Goal: Communication & Community: Answer question/provide support

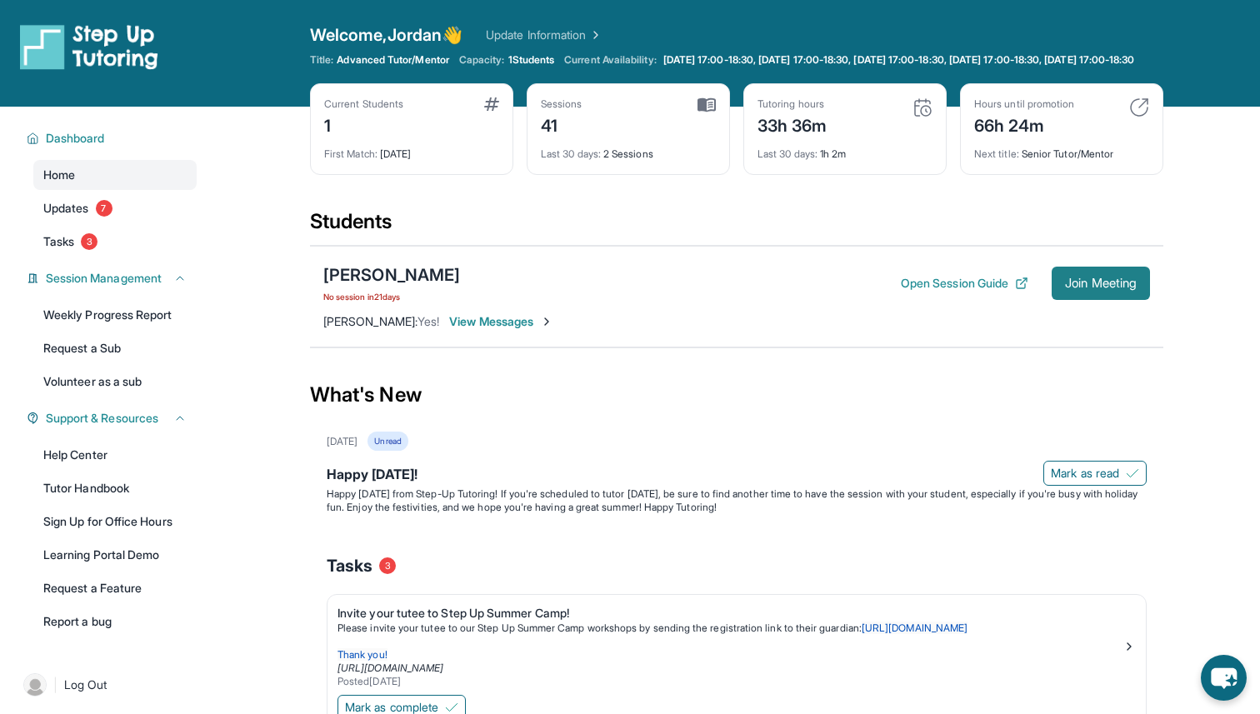
click at [1096, 288] on span "Join Meeting" at bounding box center [1101, 283] width 72 height 10
click at [83, 251] on link "Tasks 3" at bounding box center [114, 242] width 163 height 30
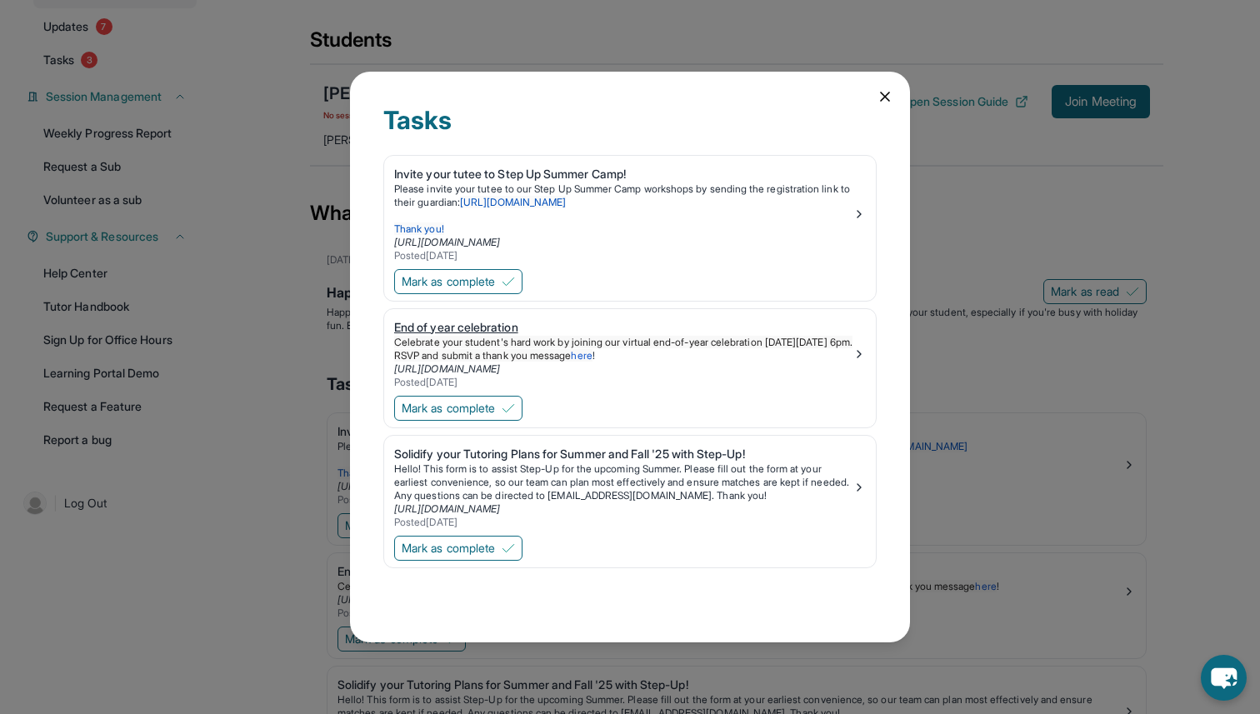
scroll to position [190, 0]
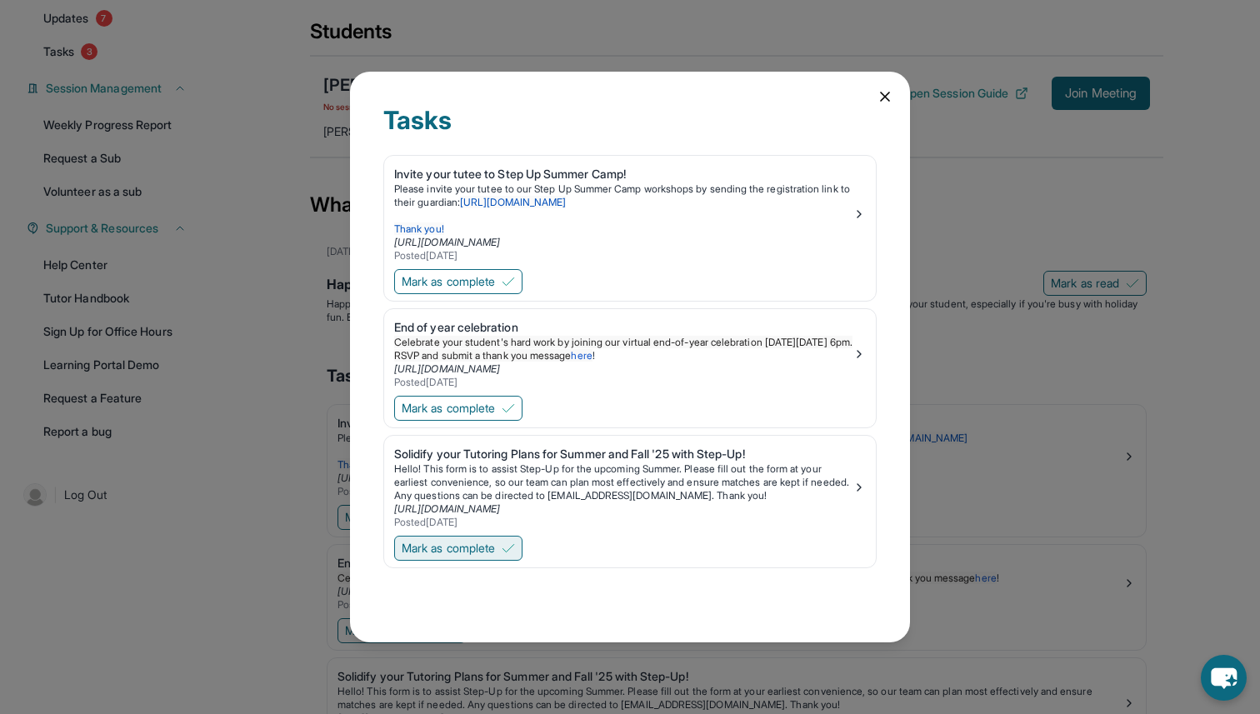
click at [453, 558] on button "Mark as complete" at bounding box center [458, 548] width 128 height 25
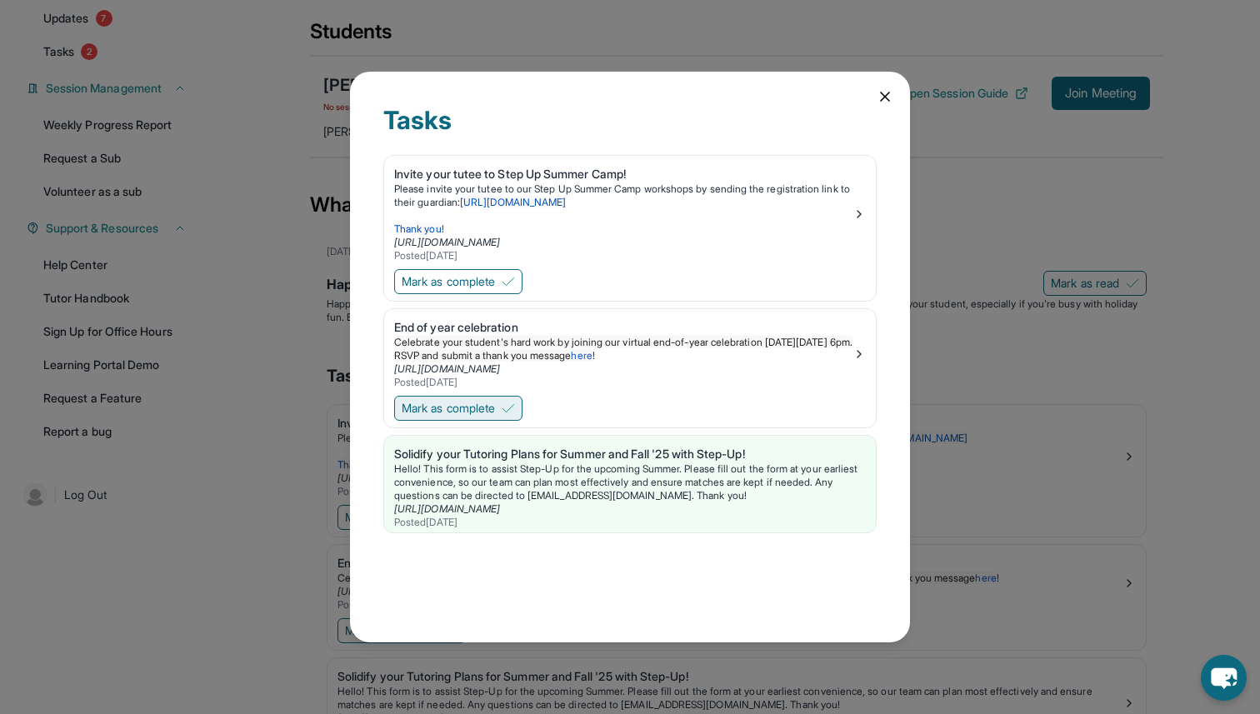
click at [466, 419] on button "Mark as complete" at bounding box center [458, 408] width 128 height 25
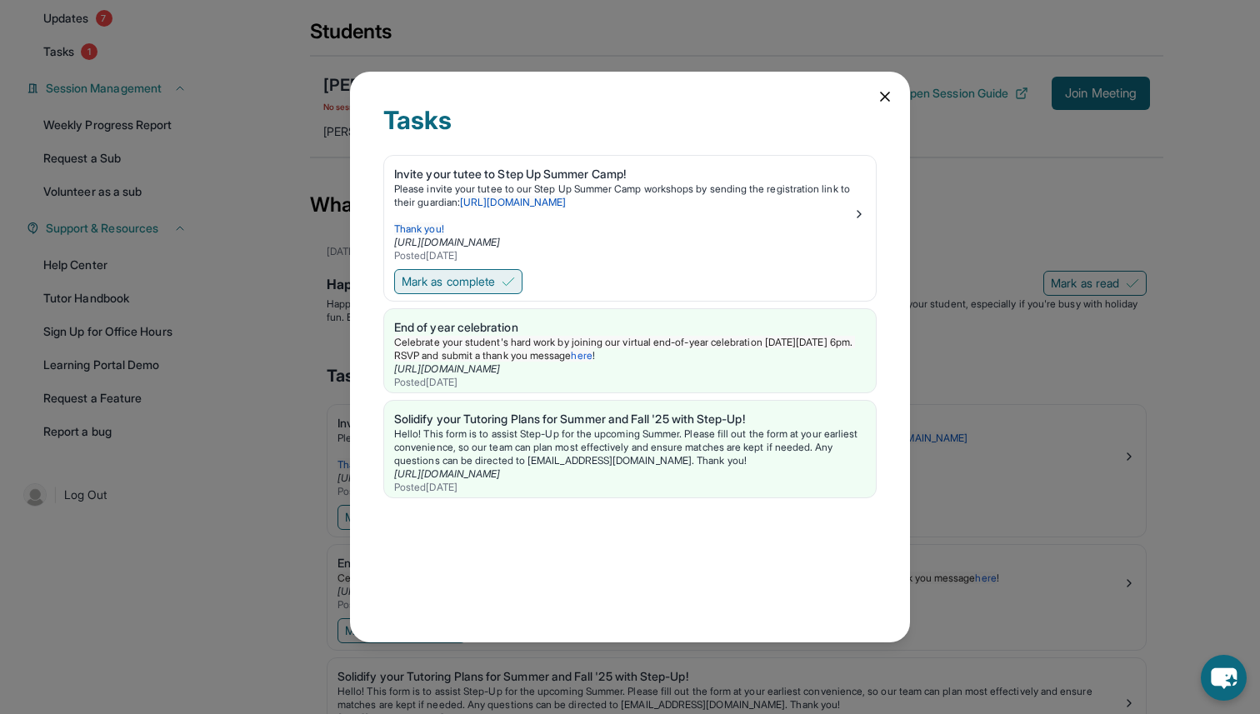
click at [466, 288] on span "Mark as complete" at bounding box center [448, 281] width 93 height 17
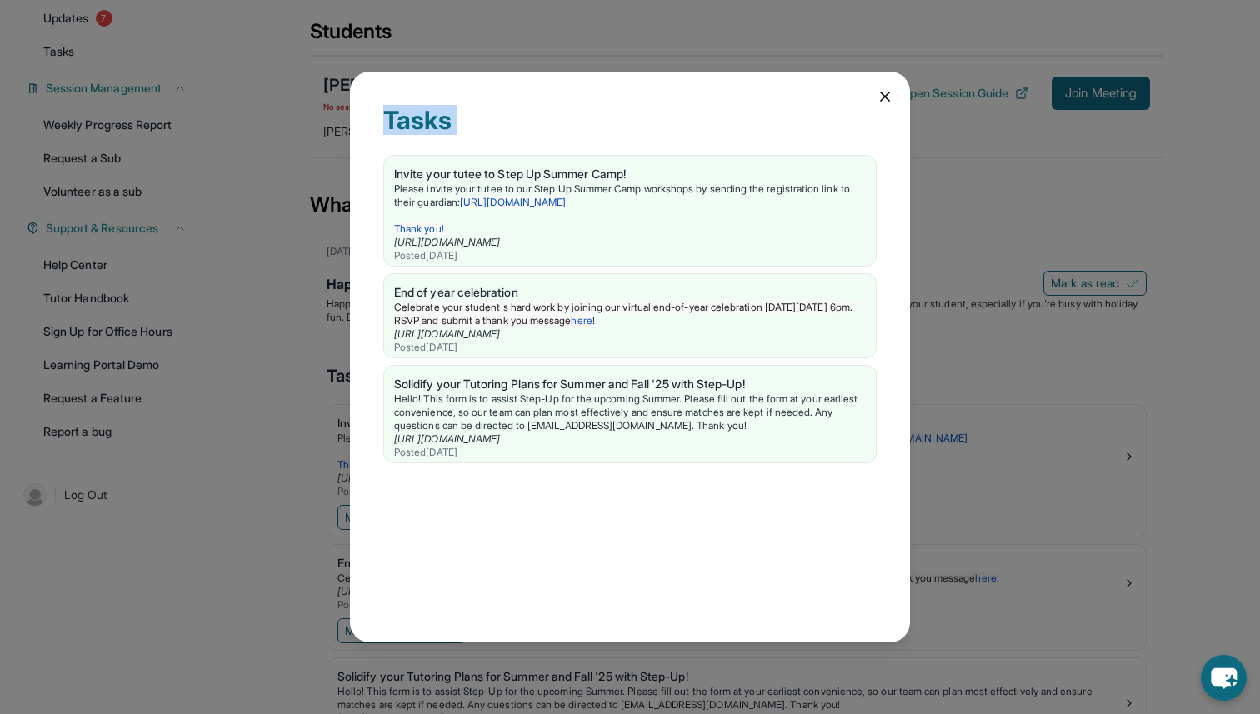
click at [893, 98] on div "Tasks Invite your tutee to Step Up Summer Camp! Please invite your tutee to our…" at bounding box center [630, 358] width 560 height 572
click at [886, 96] on icon at bounding box center [885, 97] width 8 height 8
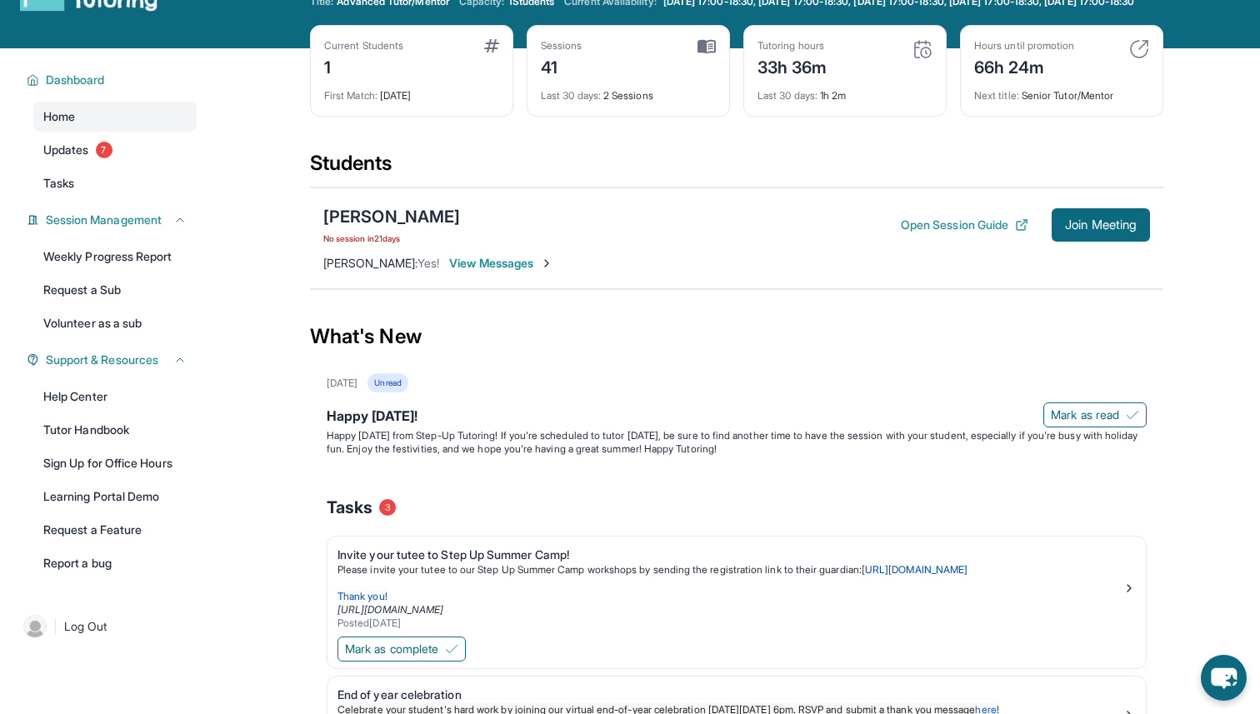
scroll to position [0, 0]
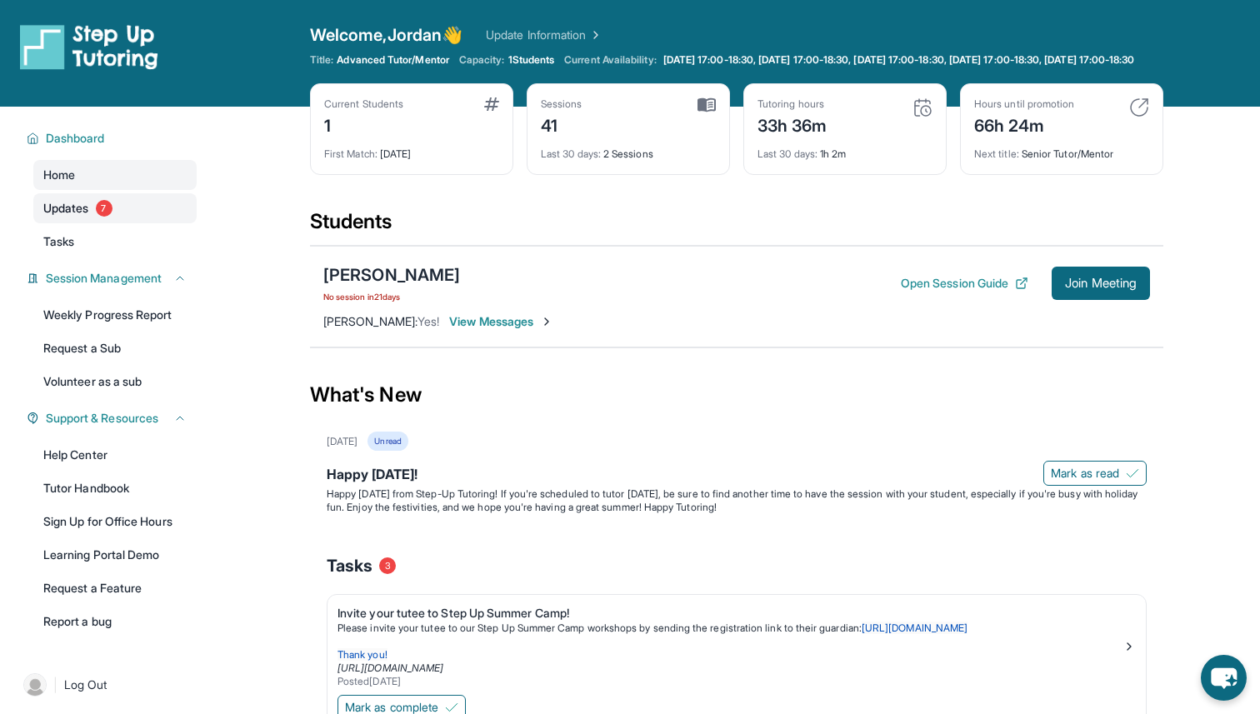
click at [128, 221] on link "Updates 7" at bounding box center [114, 208] width 163 height 30
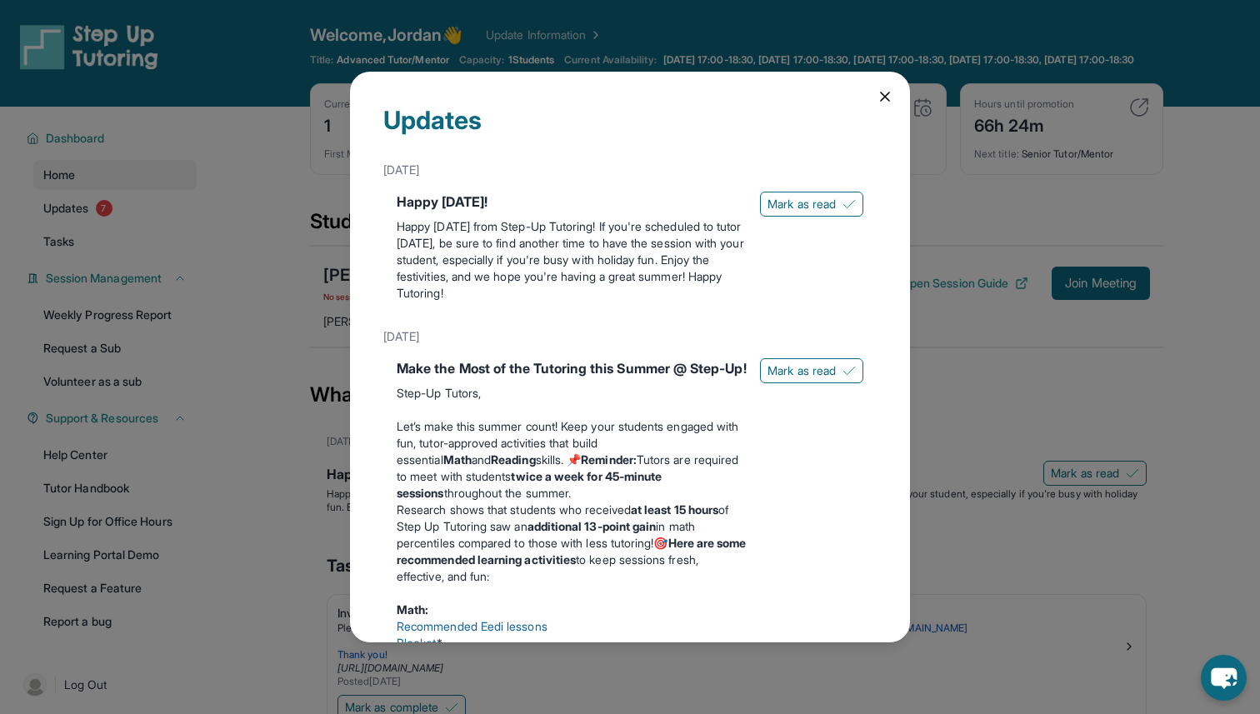
click at [850, 187] on div "Happy [DATE]! Happy [DATE] from Step-Up Tutoring! If you're scheduled to tutor …" at bounding box center [629, 250] width 493 height 130
click at [845, 198] on img at bounding box center [849, 204] width 13 height 13
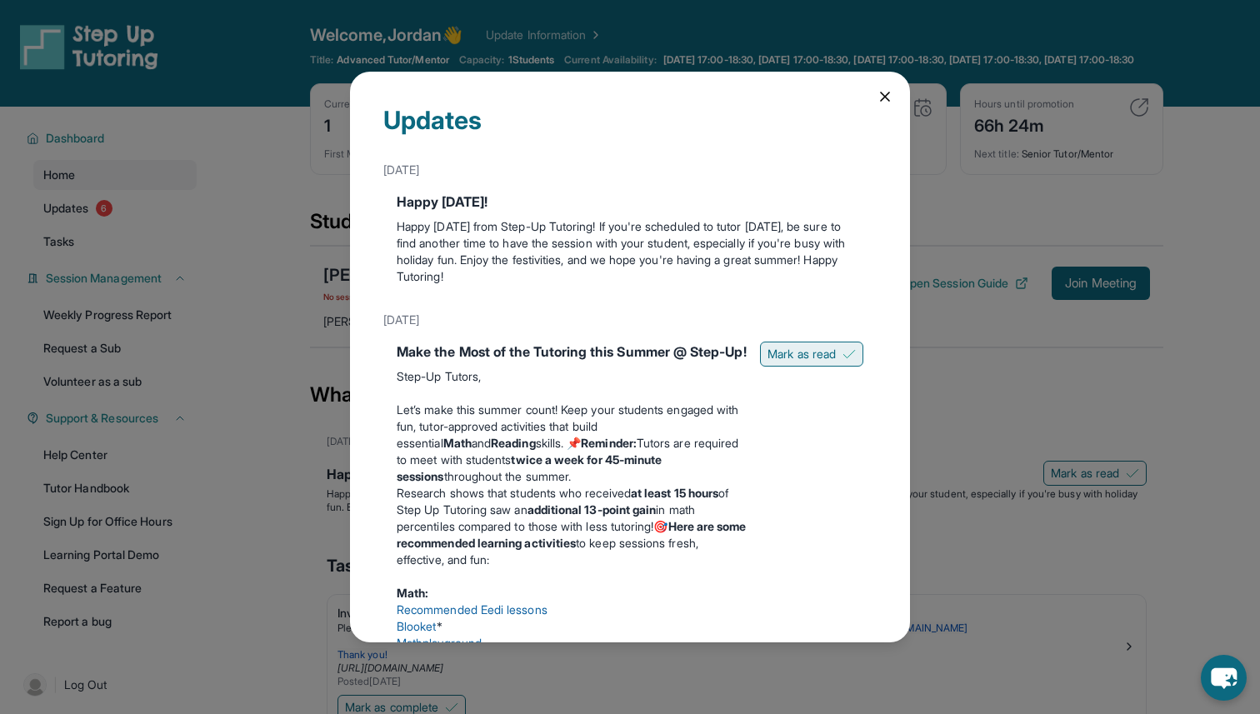
click at [804, 352] on span "Mark as read" at bounding box center [802, 354] width 68 height 17
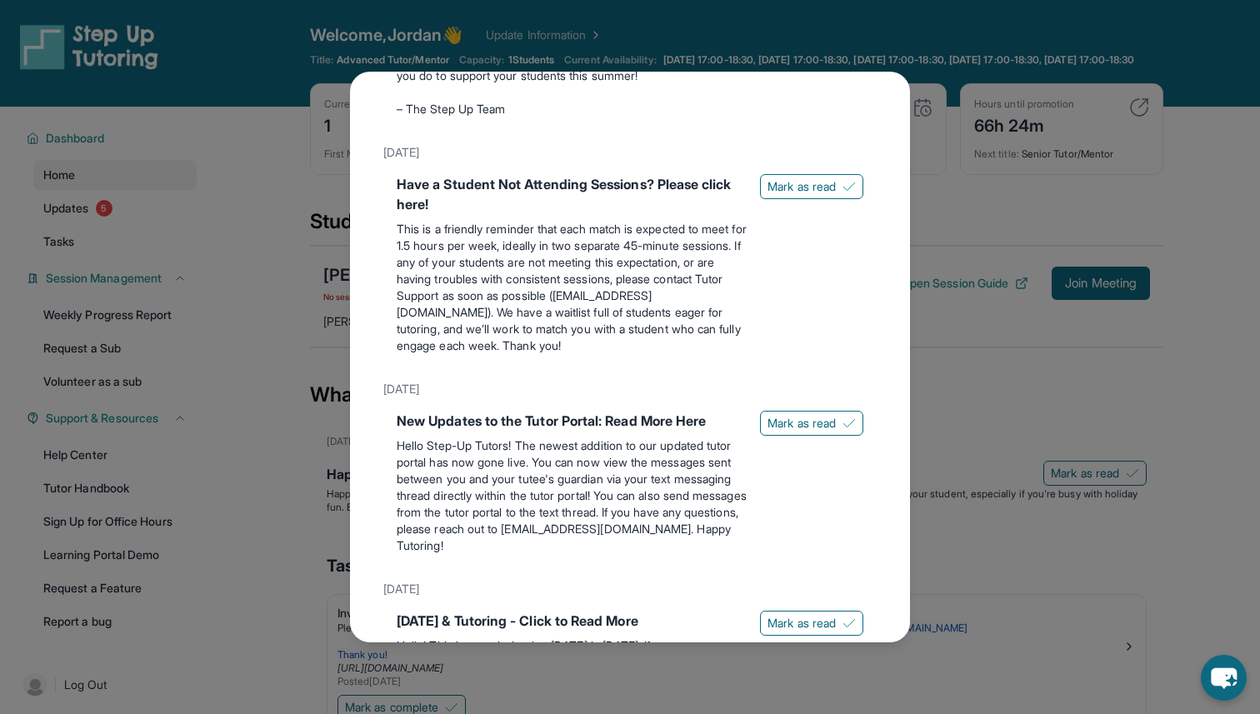
scroll to position [1012, 0]
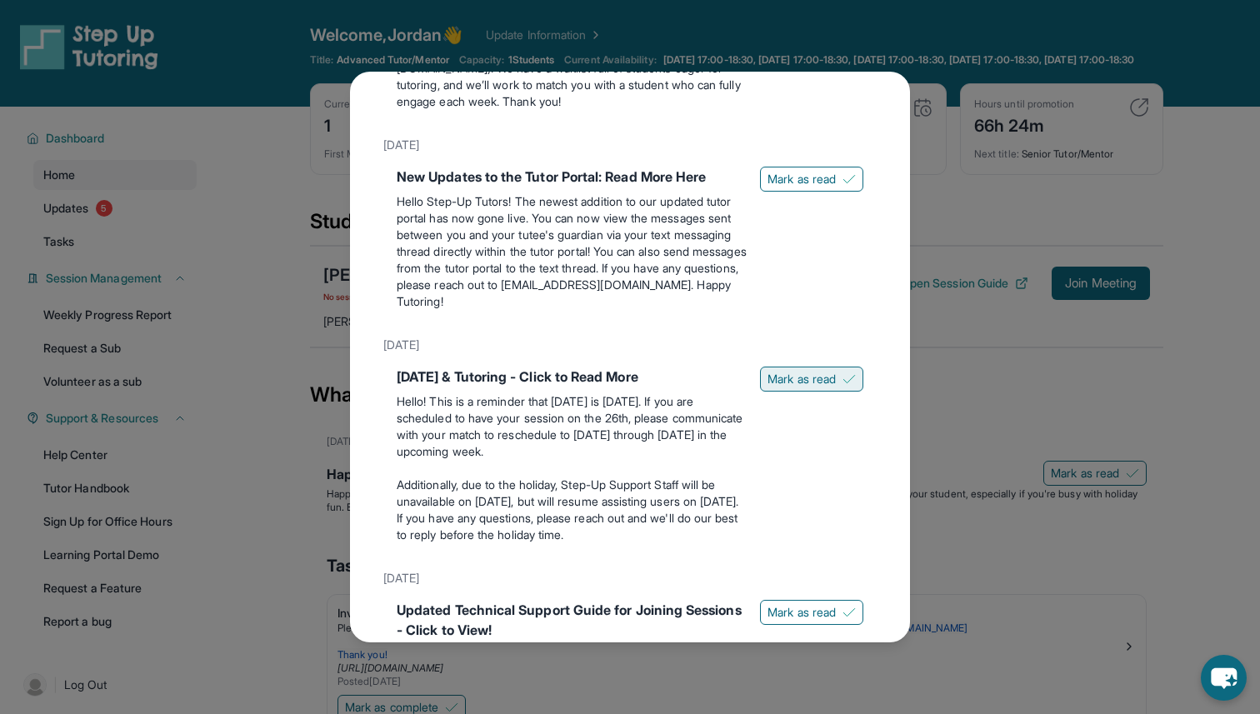
click at [813, 388] on span "Mark as read" at bounding box center [802, 379] width 68 height 17
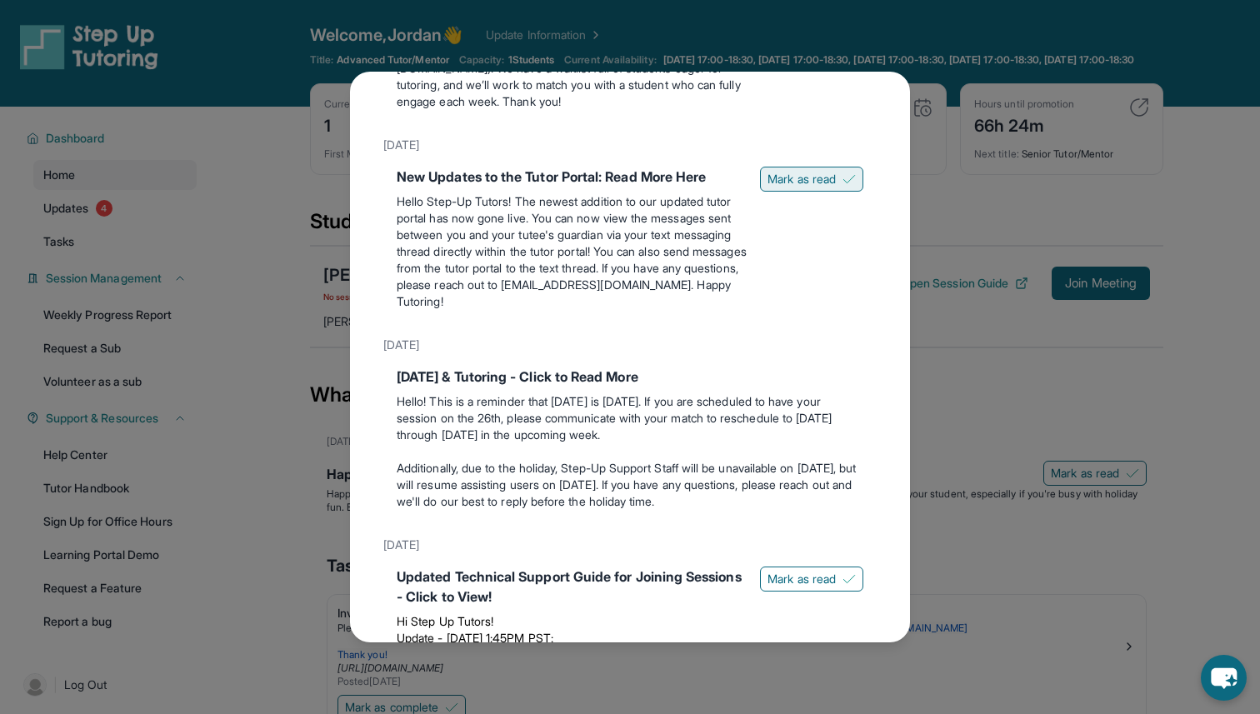
click at [811, 188] on span "Mark as read" at bounding box center [802, 179] width 68 height 17
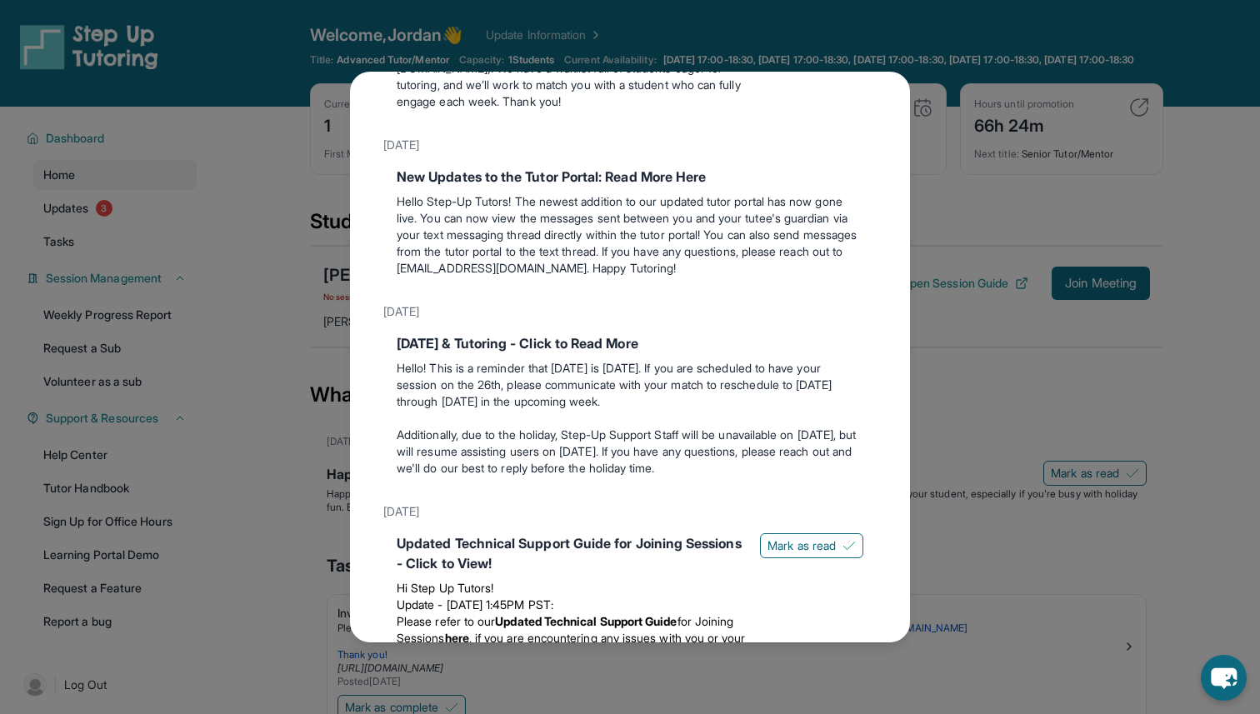
scroll to position [1179, 0]
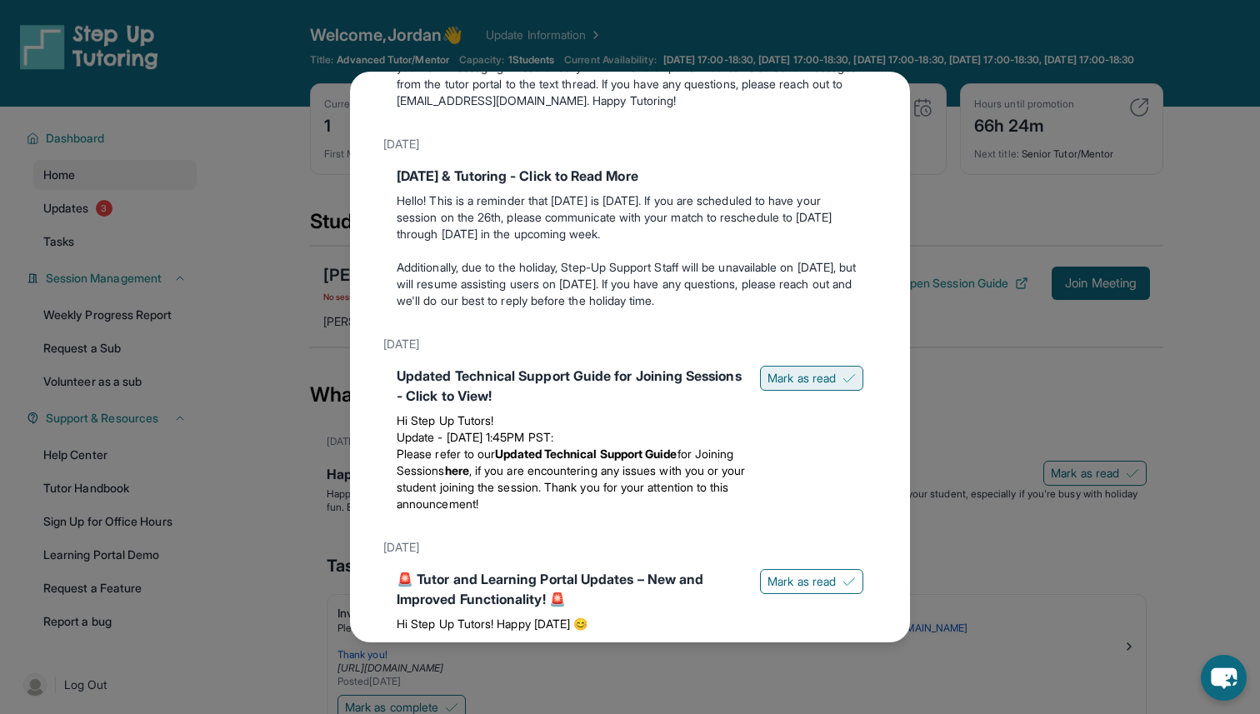
click at [815, 387] on span "Mark as read" at bounding box center [802, 378] width 68 height 17
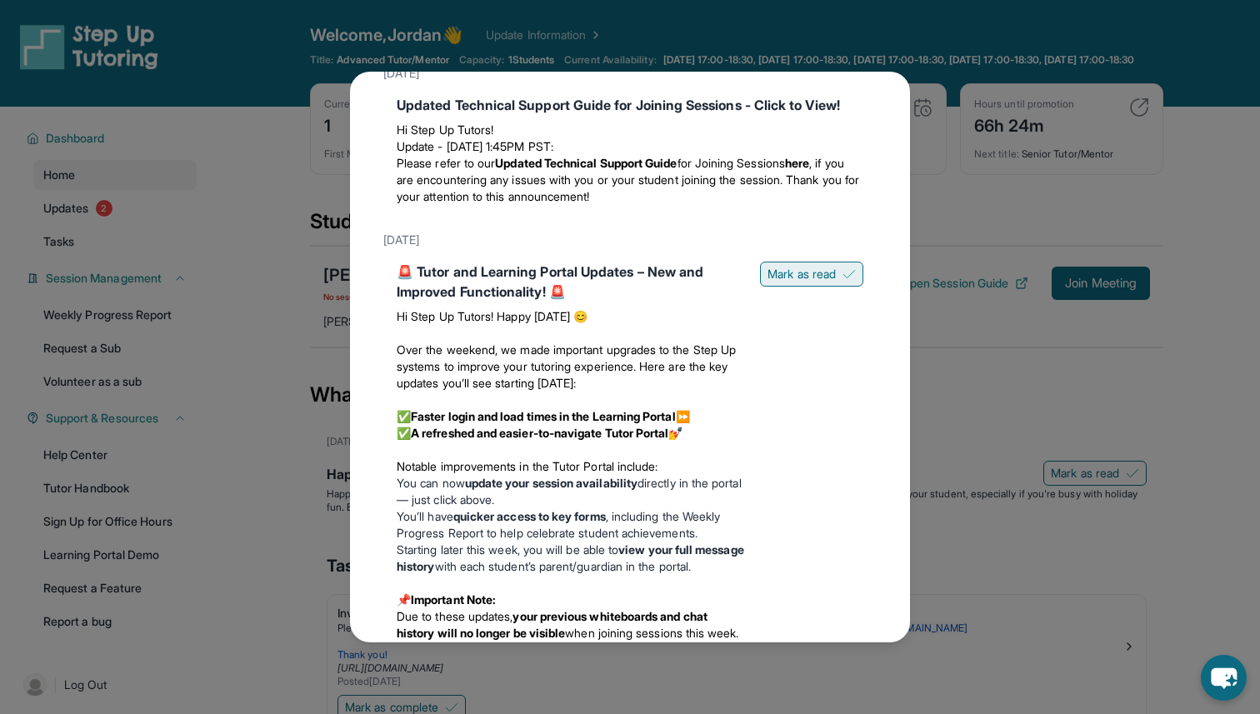
click at [813, 287] on button "Mark as read" at bounding box center [811, 274] width 103 height 25
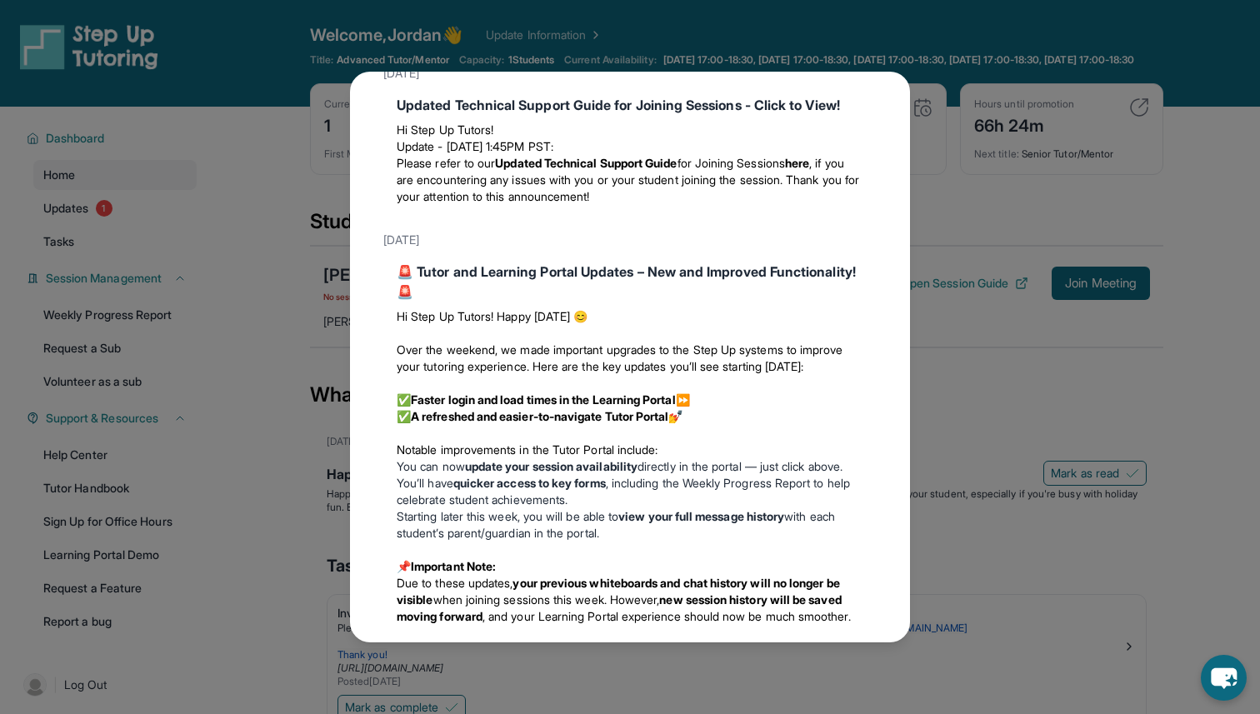
scroll to position [1702, 0]
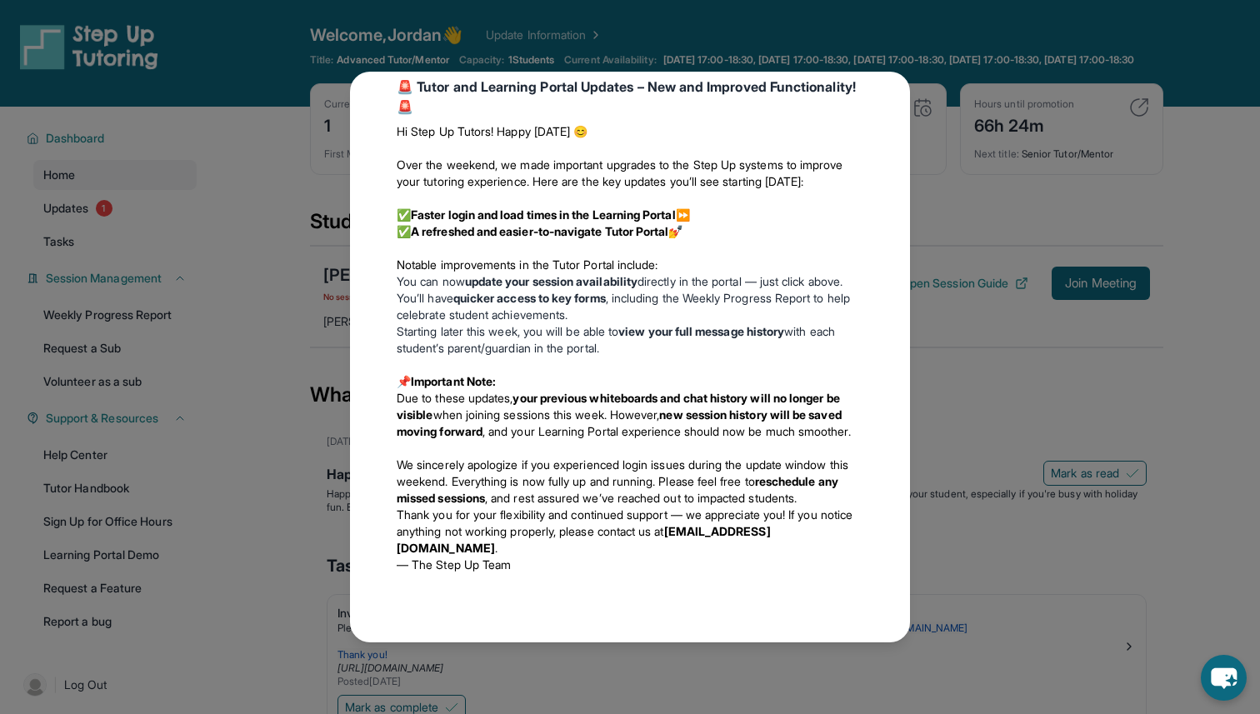
click at [976, 276] on div "Updates [DATE] Happy [DATE]! Happy [DATE] from Step-Up Tutoring! If you're sche…" at bounding box center [630, 357] width 1260 height 714
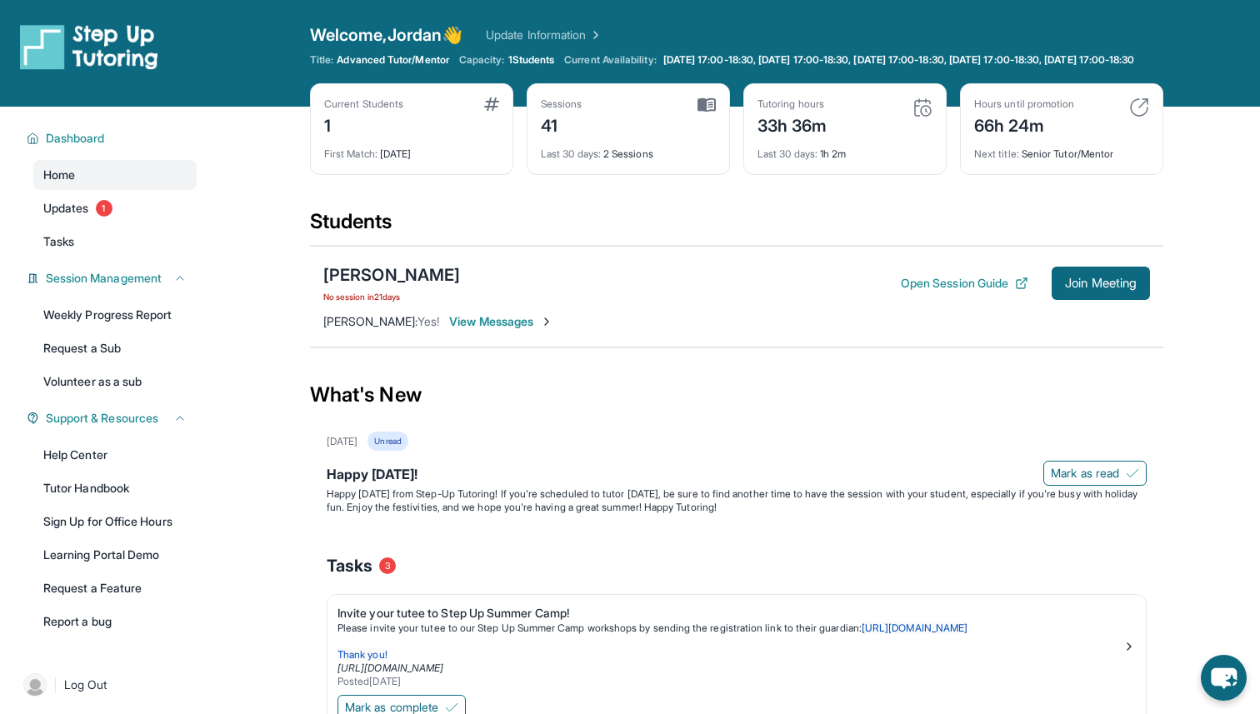
click at [76, 238] on div "Home Updates 1 Tasks" at bounding box center [114, 208] width 163 height 97
click at [77, 217] on span "Updates" at bounding box center [66, 208] width 46 height 17
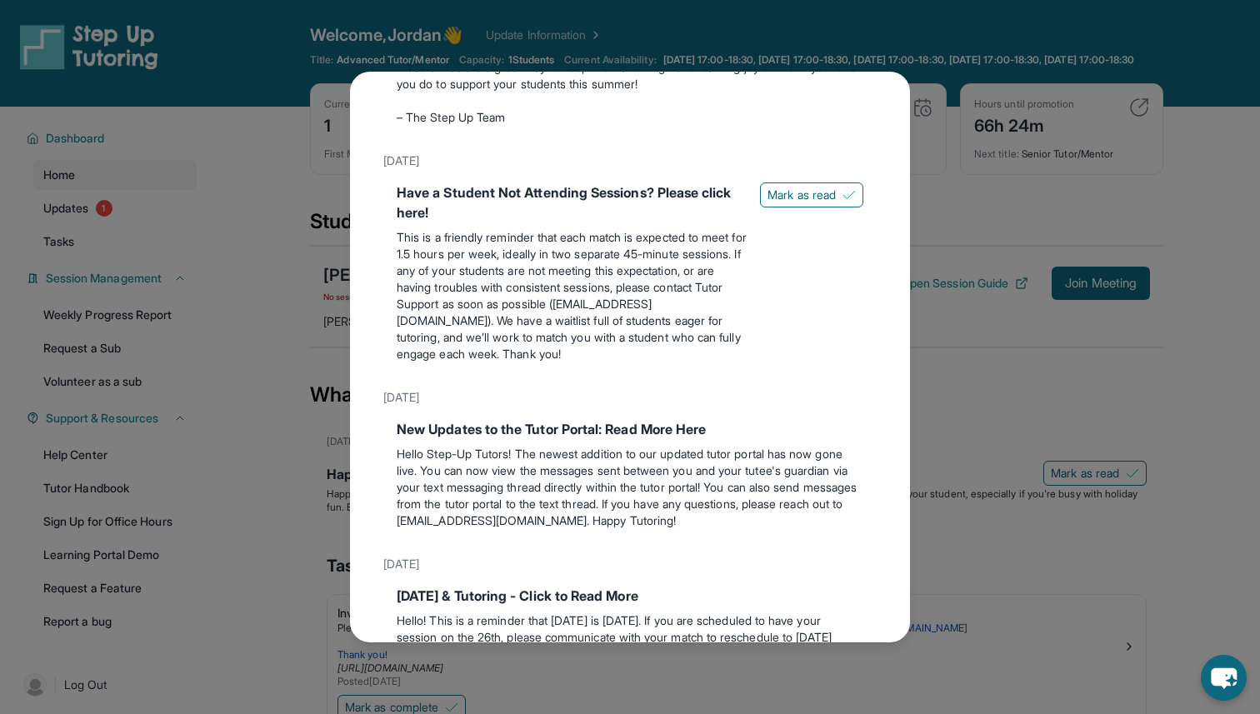
scroll to position [0, 0]
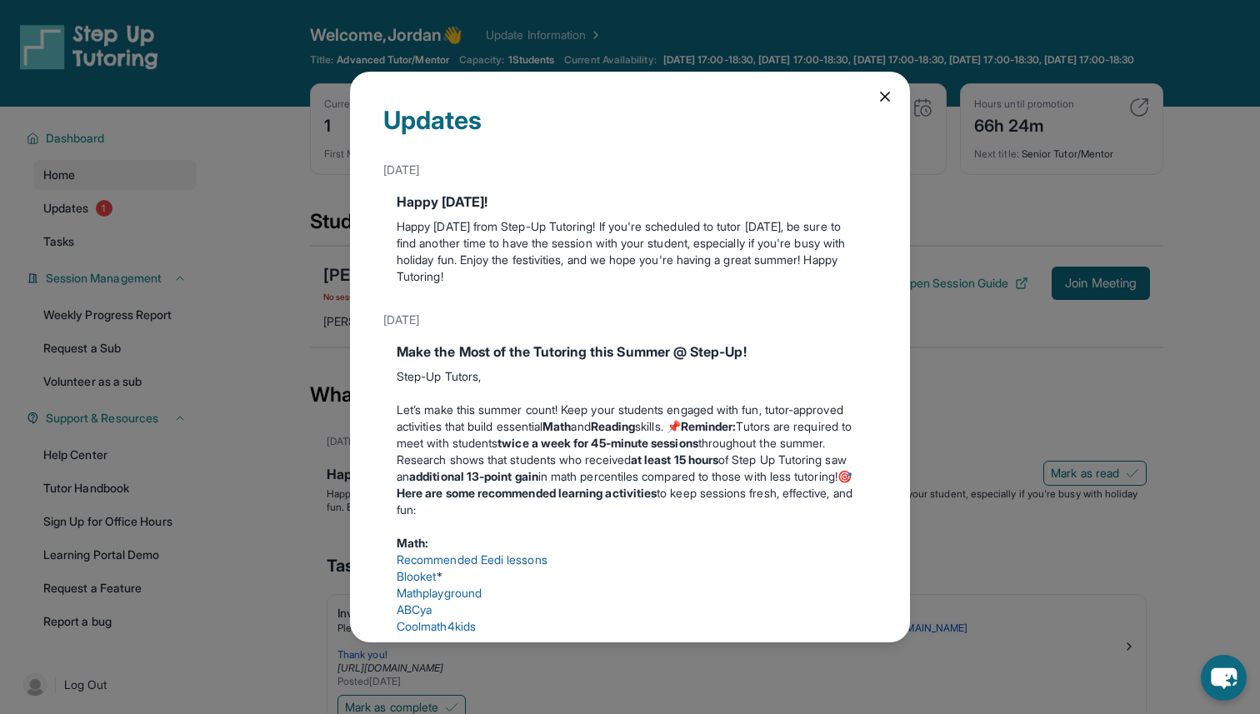
click at [886, 91] on icon at bounding box center [885, 96] width 17 height 17
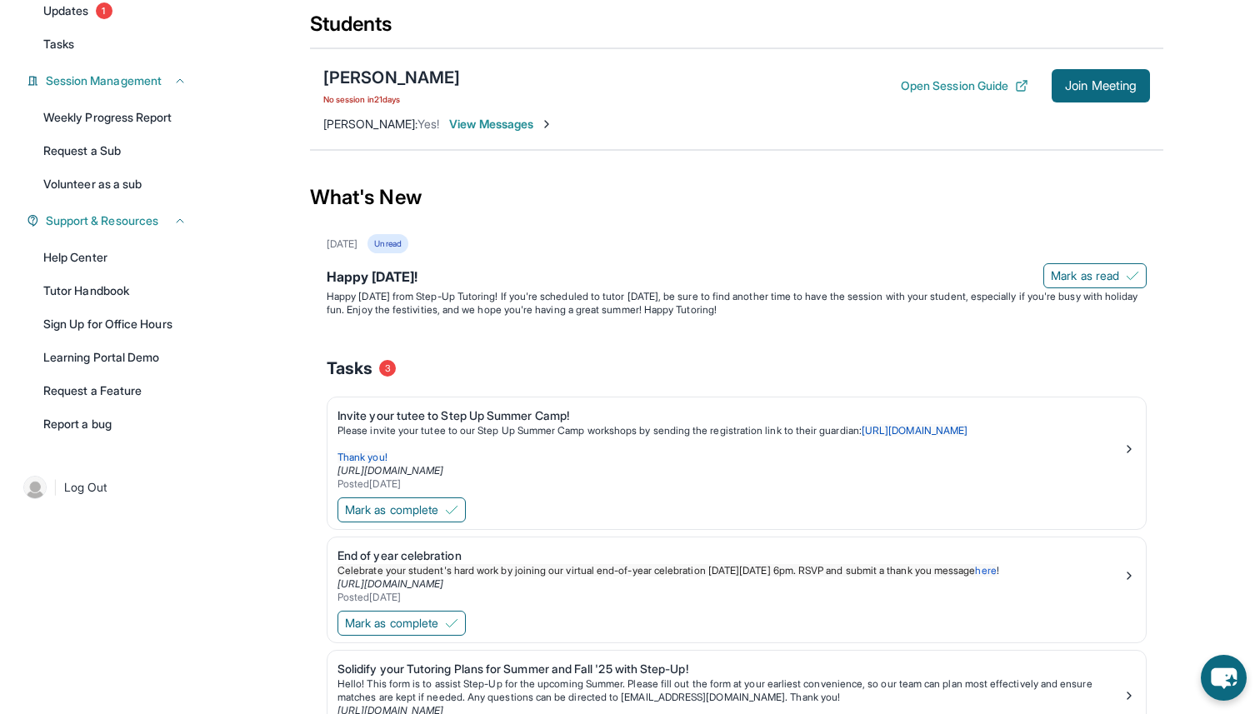
scroll to position [198, 0]
click at [470, 132] on span "View Messages" at bounding box center [501, 123] width 104 height 17
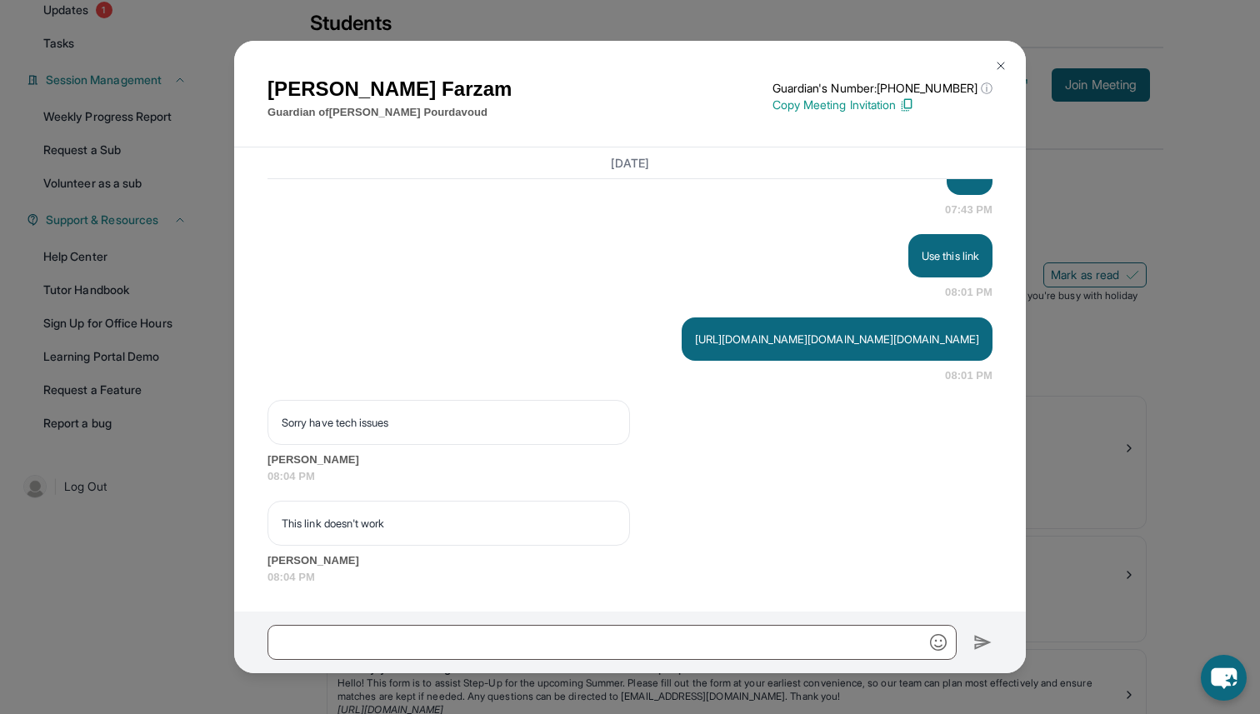
scroll to position [45183, 0]
click at [1003, 67] on img at bounding box center [1000, 65] width 13 height 13
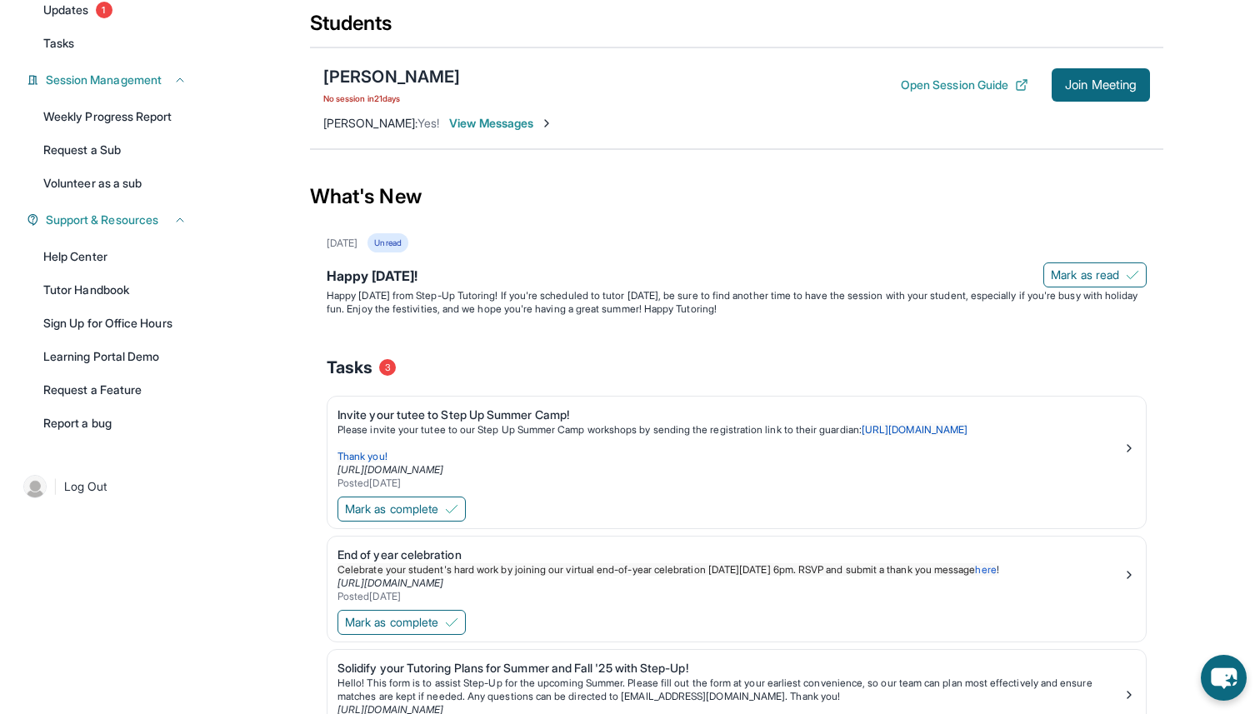
click at [498, 132] on span "View Messages" at bounding box center [501, 123] width 104 height 17
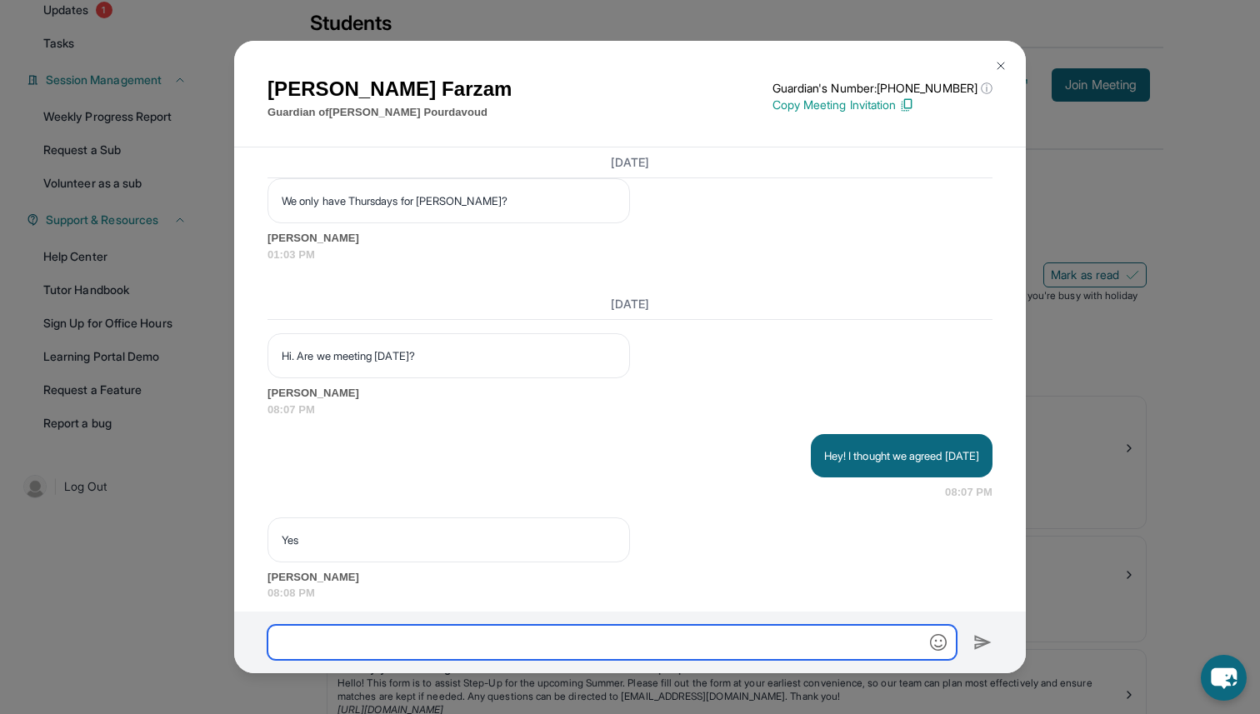
click at [461, 630] on input "text" at bounding box center [612, 642] width 689 height 35
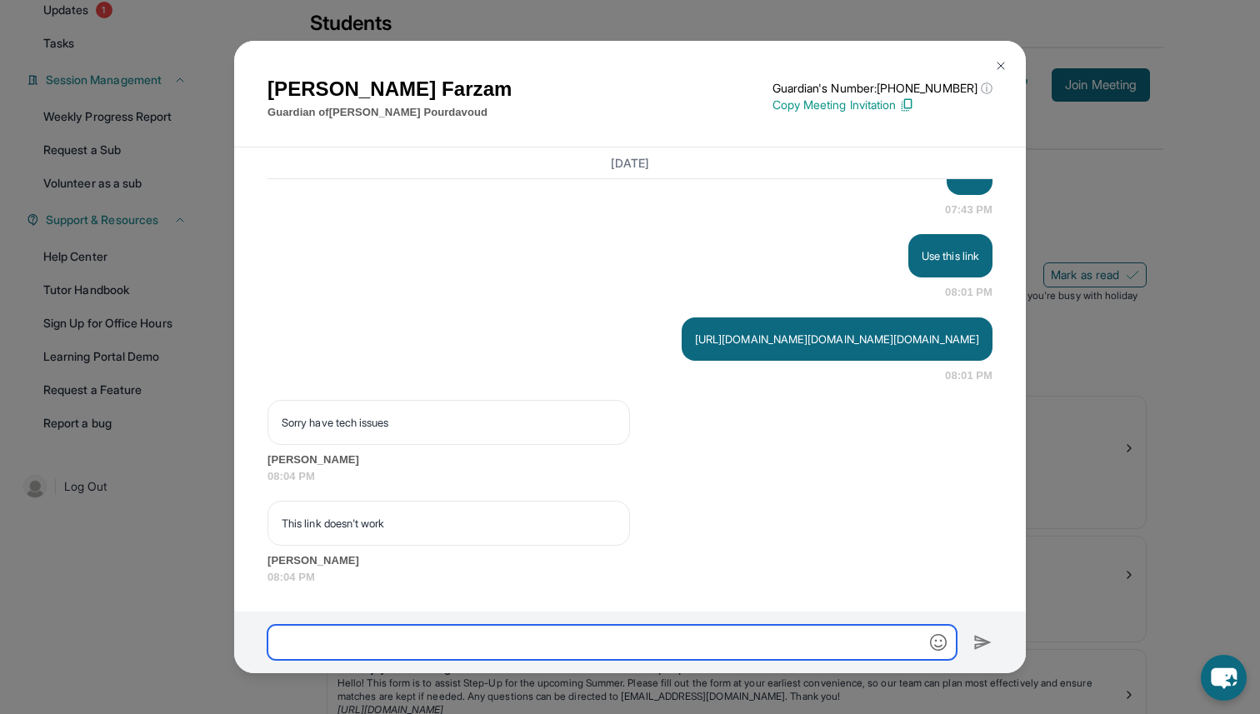
click at [461, 628] on input "text" at bounding box center [612, 642] width 689 height 35
paste input "**********"
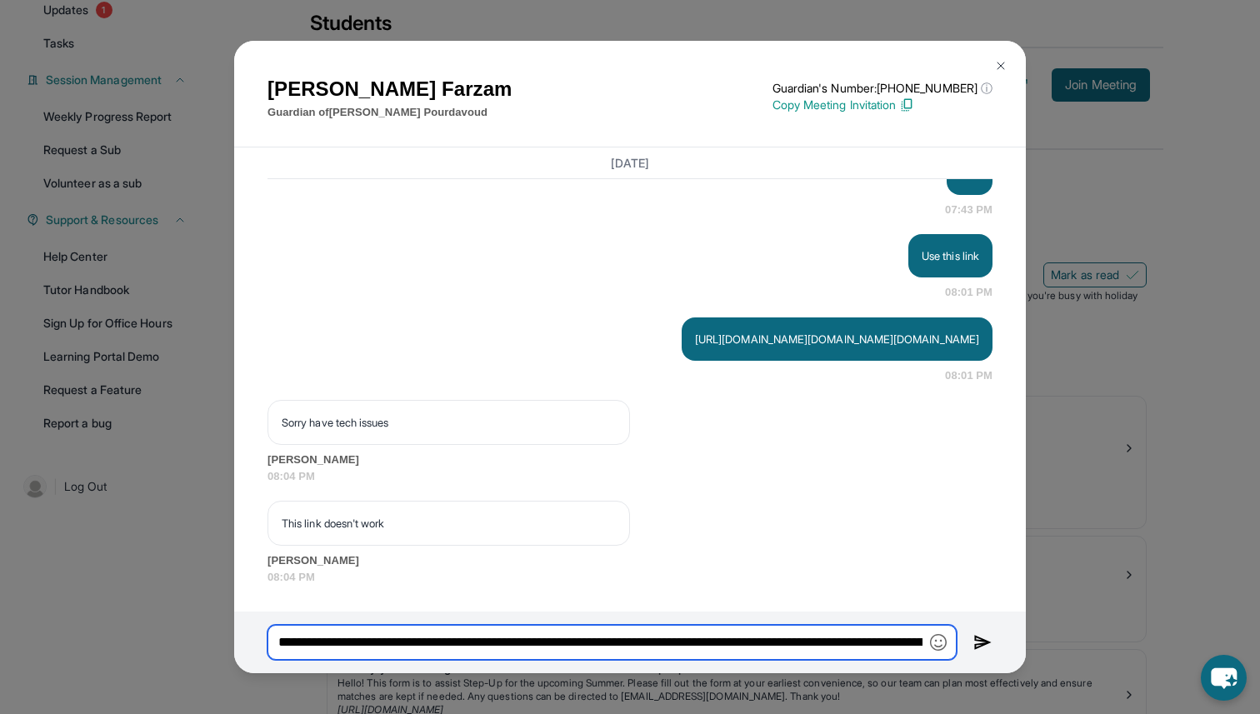
scroll to position [0, 17276]
type input "**********"
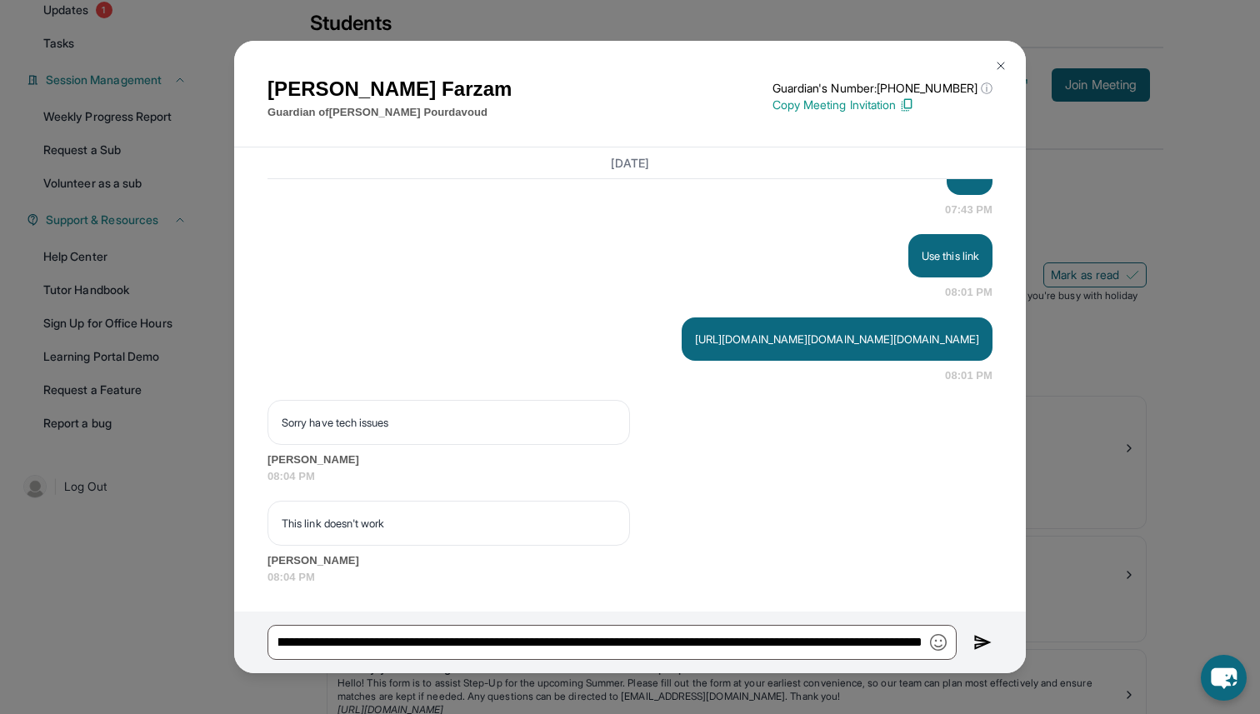
scroll to position [0, 0]
click at [969, 633] on div at bounding box center [630, 643] width 792 height 62
click at [976, 642] on img at bounding box center [982, 643] width 19 height 20
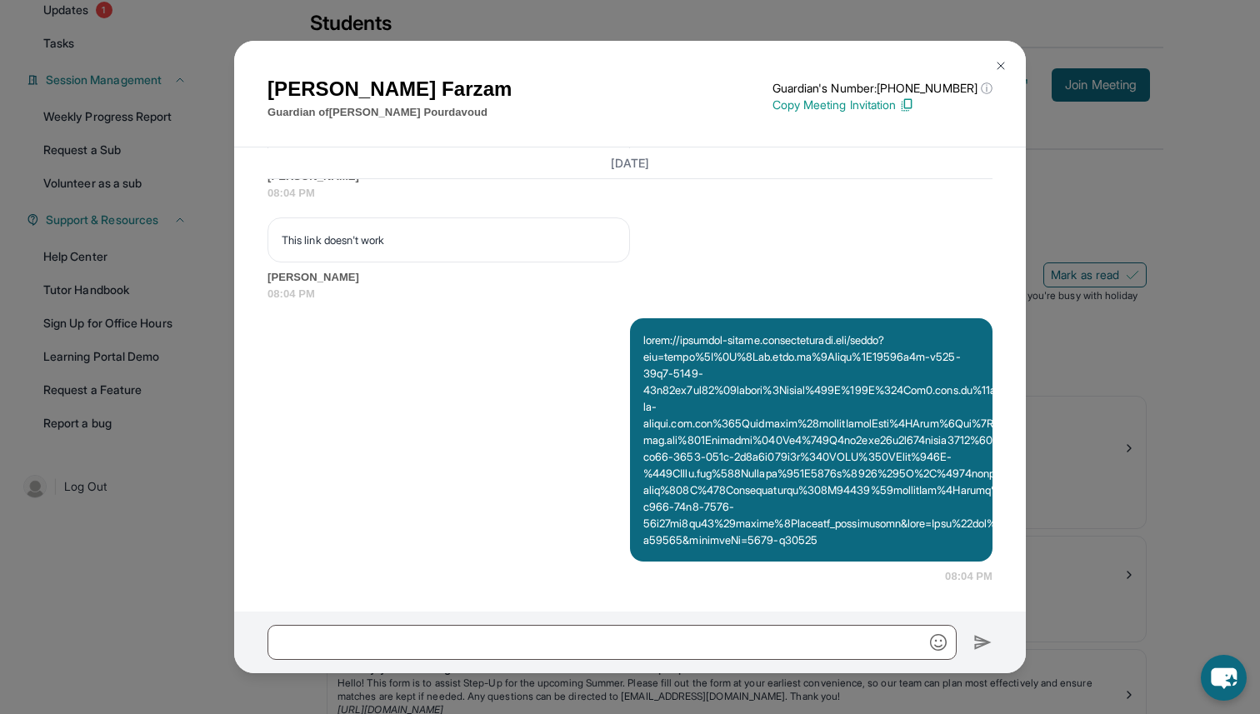
scroll to position [45467, 0]
click at [840, 464] on p at bounding box center [811, 440] width 336 height 217
click at [868, 109] on p "Copy Meeting Invitation" at bounding box center [883, 105] width 220 height 17
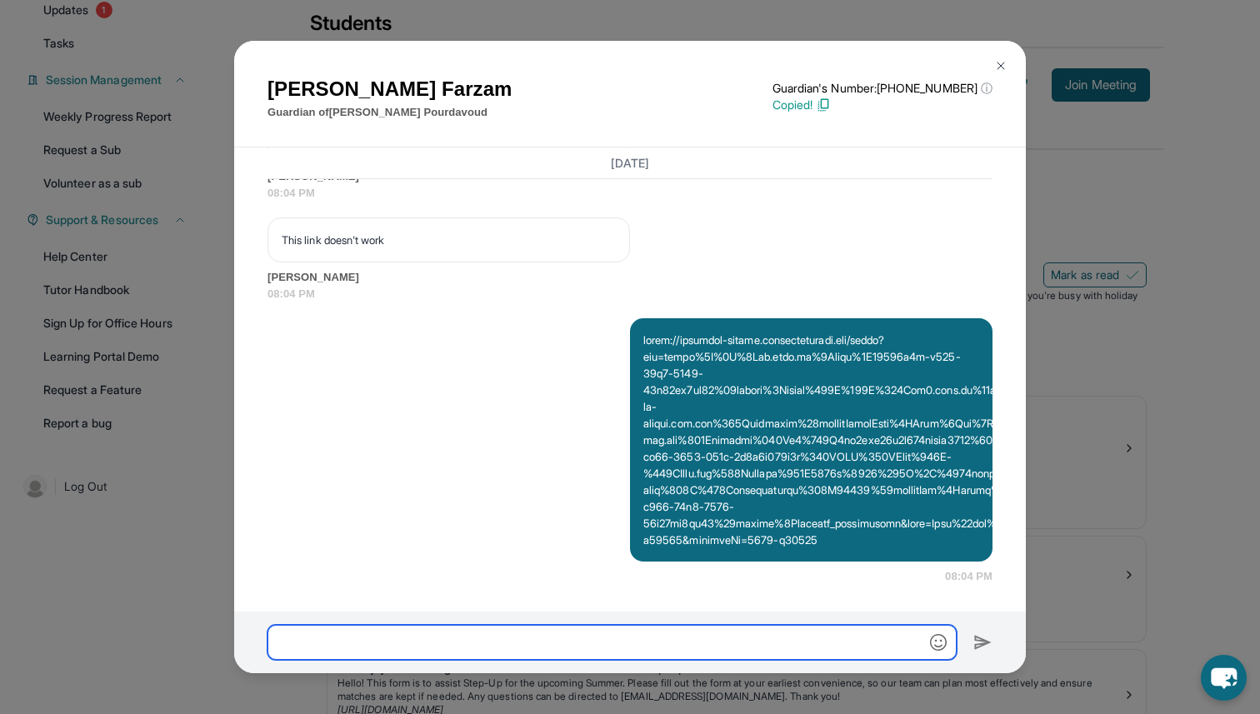
click at [560, 649] on input "text" at bounding box center [612, 642] width 689 height 35
paste input "**********"
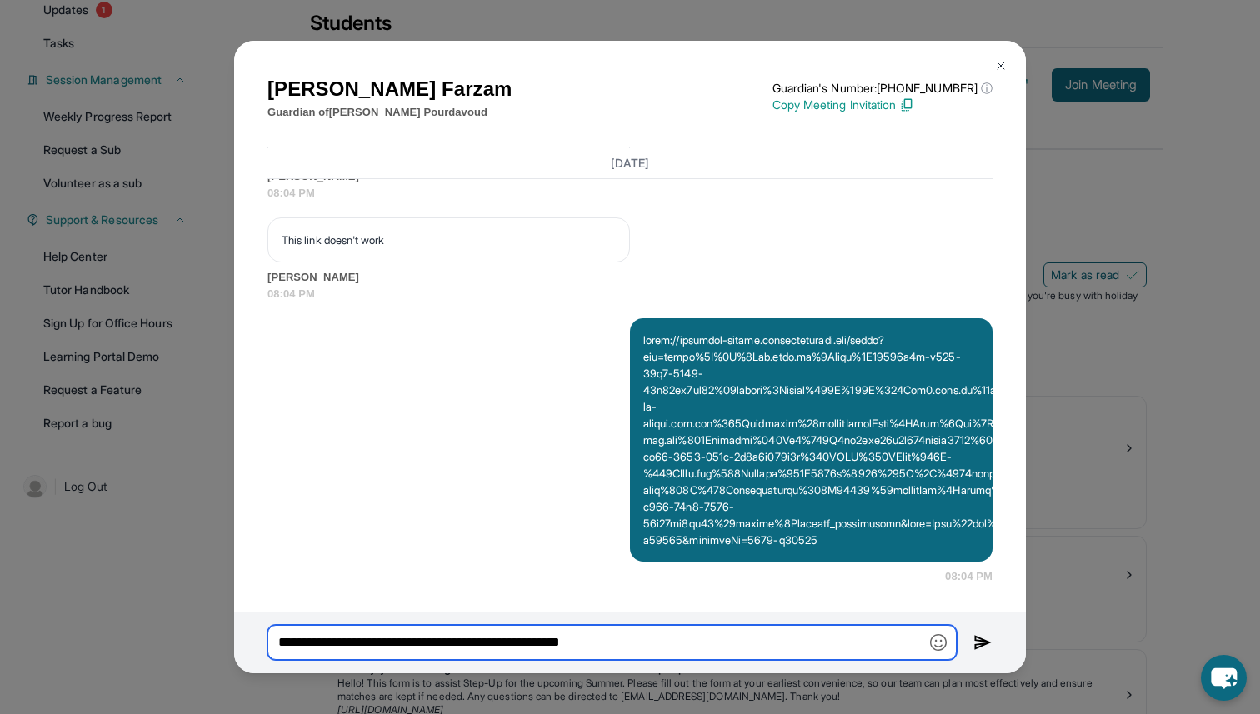
type input "**********"
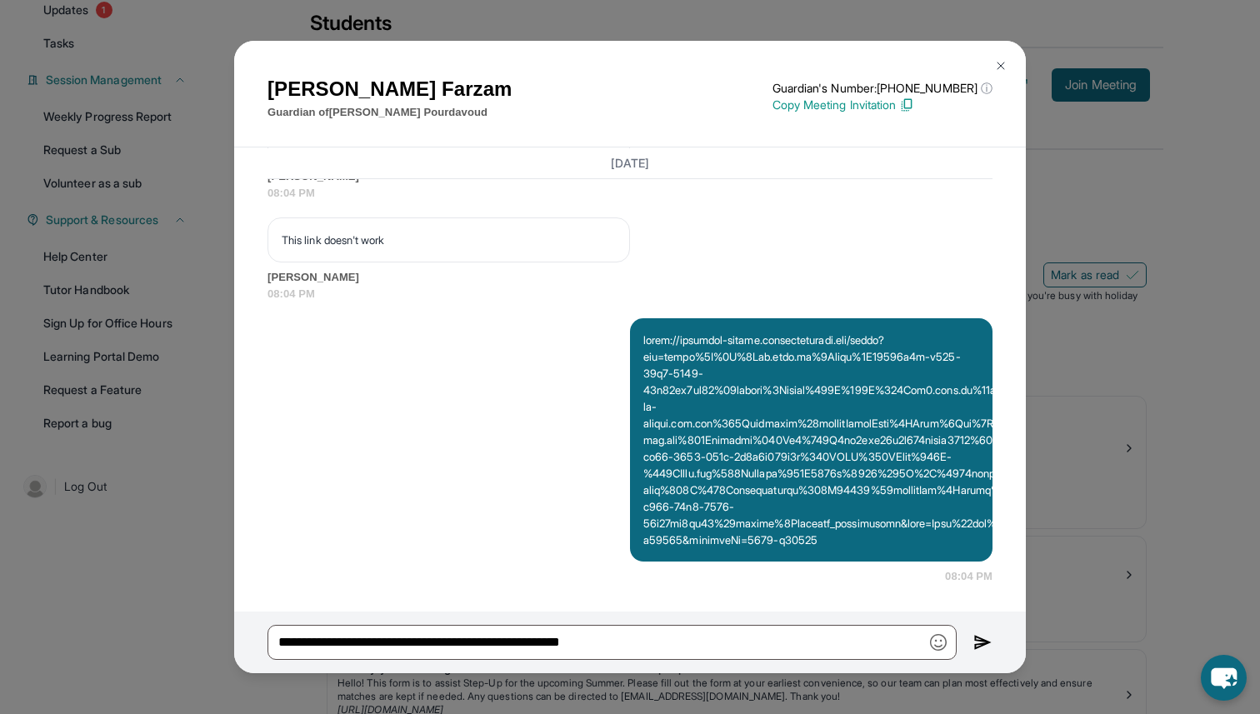
click at [977, 638] on img at bounding box center [982, 643] width 19 height 20
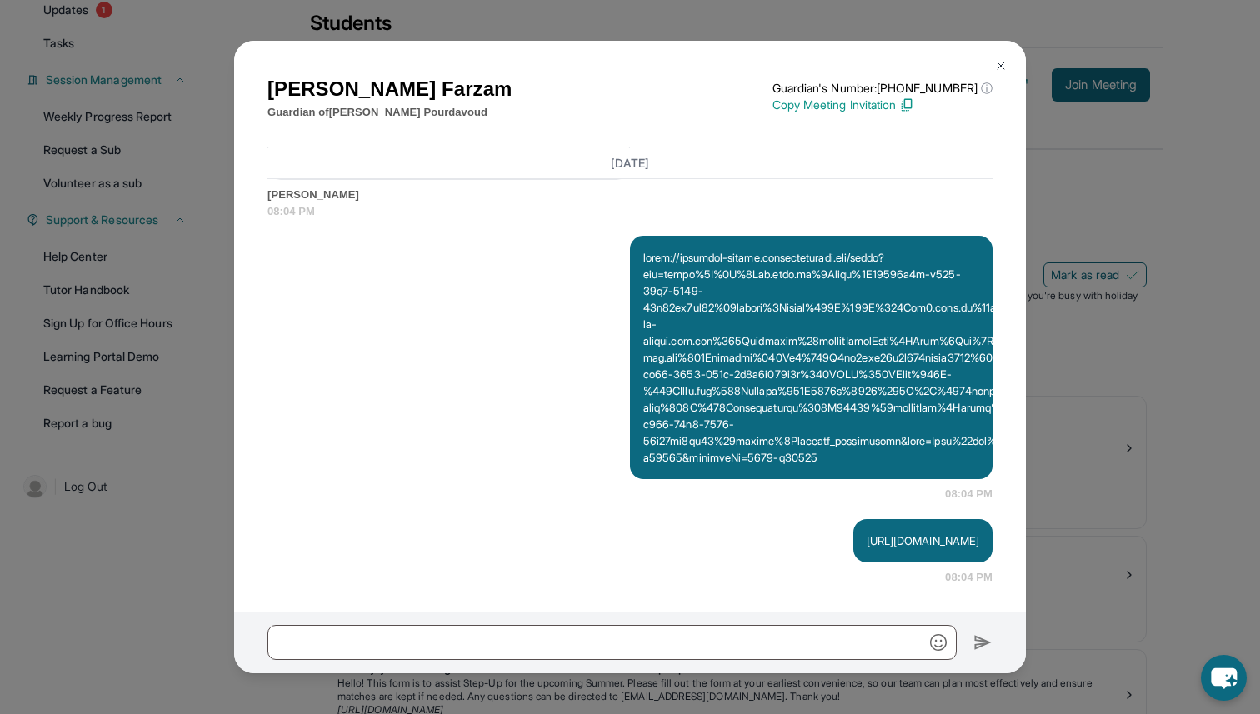
scroll to position [45549, 0]
click at [881, 539] on p "[URL][DOMAIN_NAME]" at bounding box center [923, 541] width 113 height 17
click at [1003, 58] on button at bounding box center [1000, 65] width 33 height 33
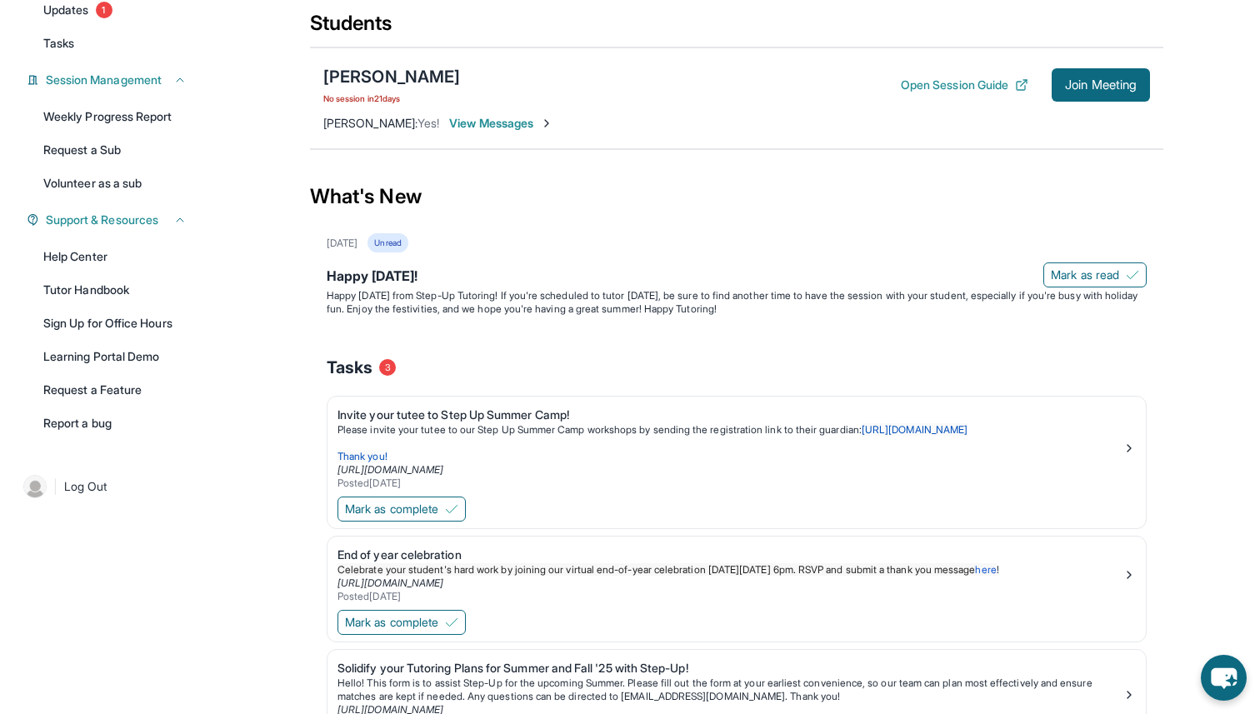
click at [1089, 105] on div "[PERSON_NAME] No session [DATE] Open Session Guide Join Meeting" at bounding box center [736, 85] width 827 height 40
click at [1093, 90] on span "Join Meeting" at bounding box center [1101, 85] width 72 height 10
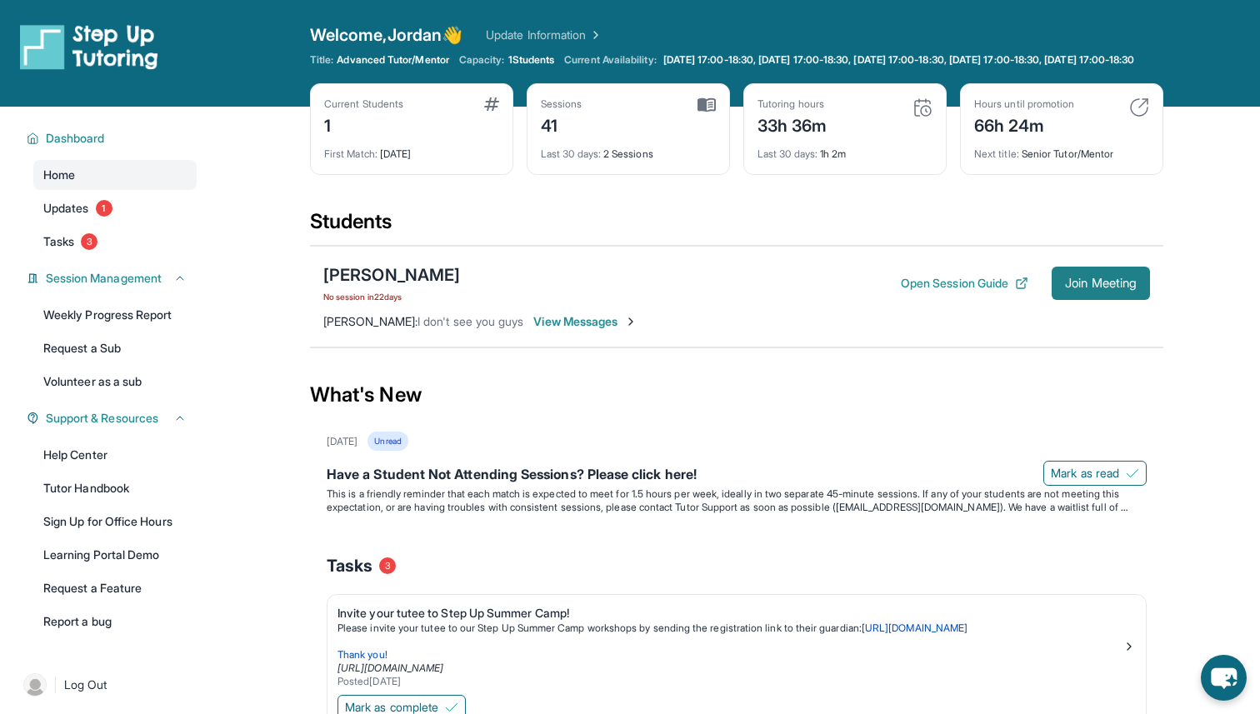
click at [1095, 300] on button "Join Meeting" at bounding box center [1101, 283] width 98 height 33
click at [583, 330] on span "View Messages" at bounding box center [585, 321] width 104 height 17
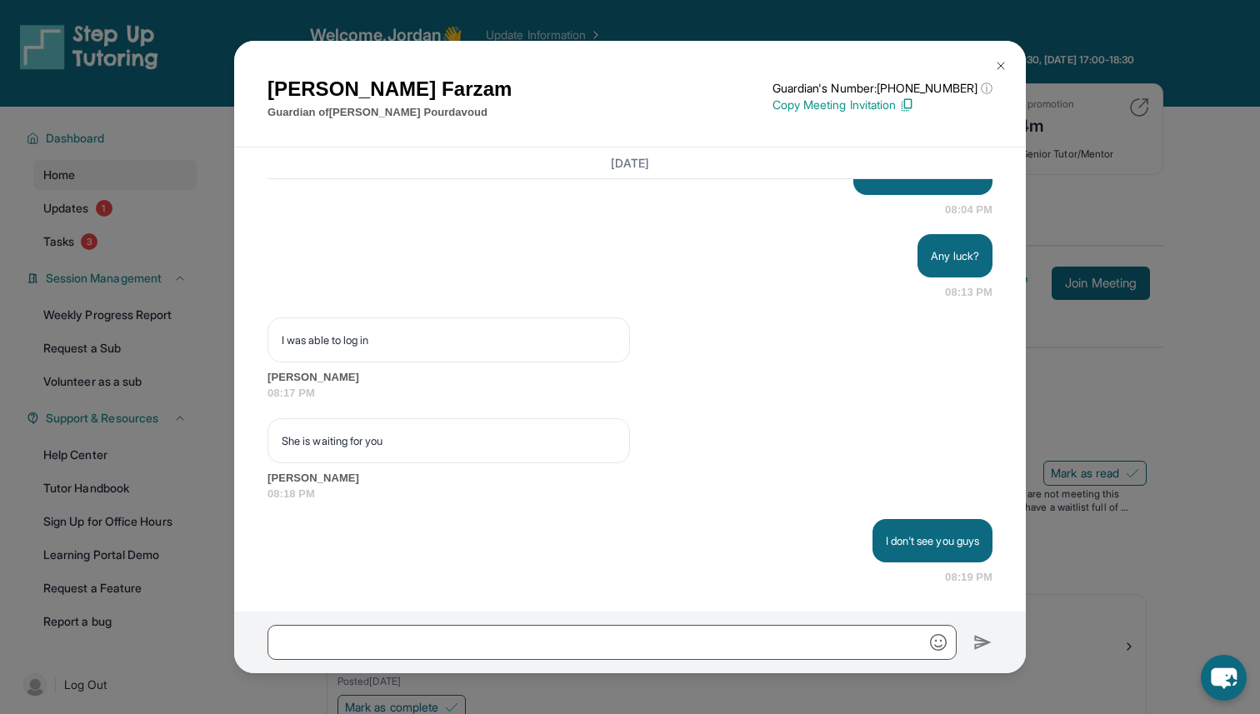
scroll to position [45917, 0]
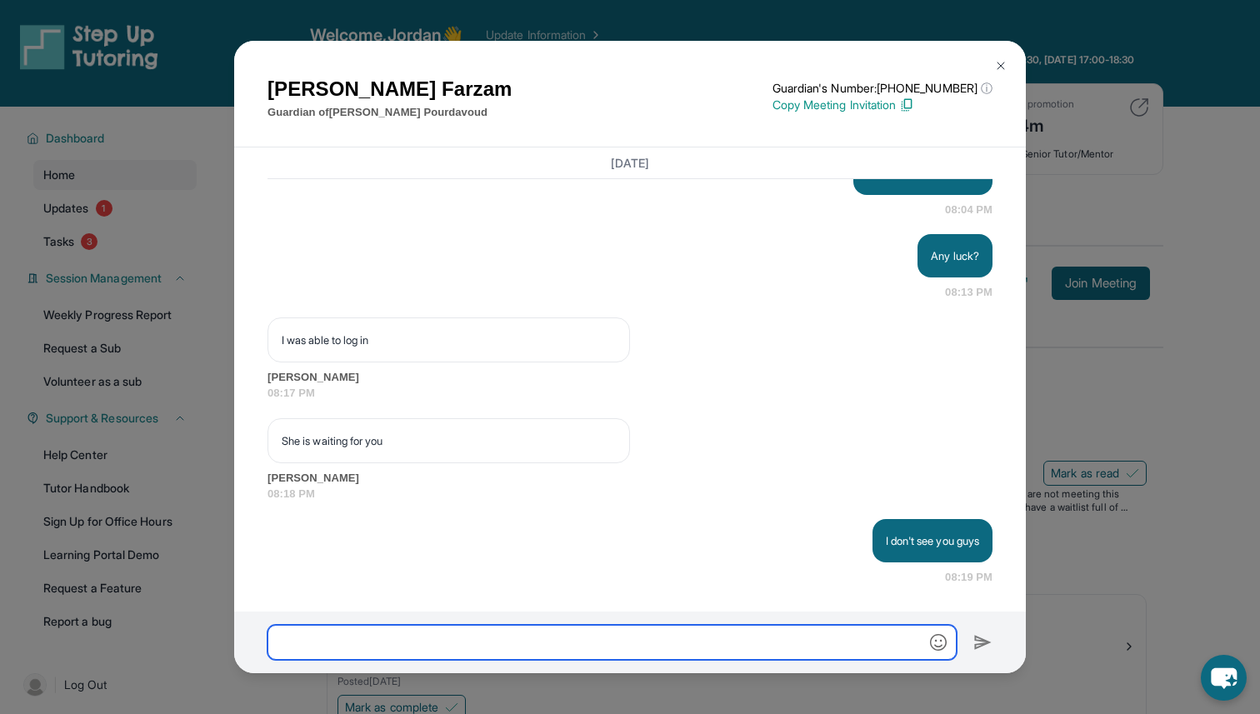
click at [538, 632] on input "text" at bounding box center [612, 642] width 689 height 35
type input "**********"
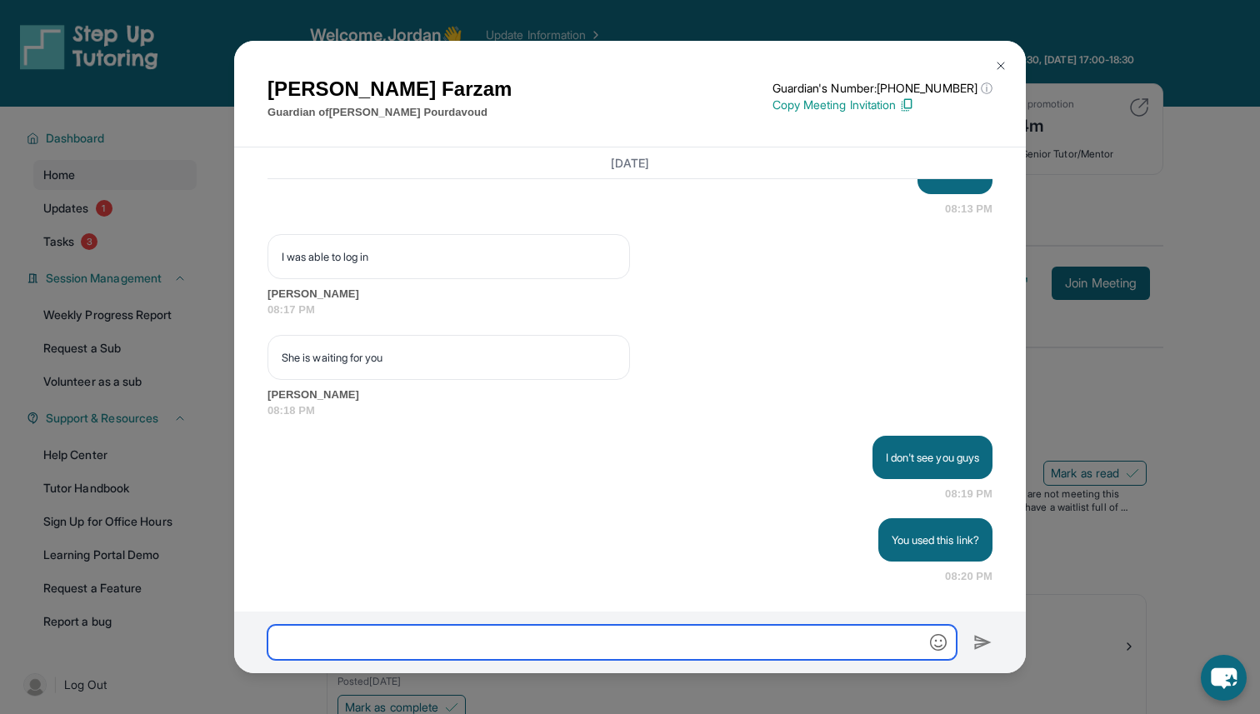
scroll to position [46000, 0]
paste input "**********"
type input "**********"
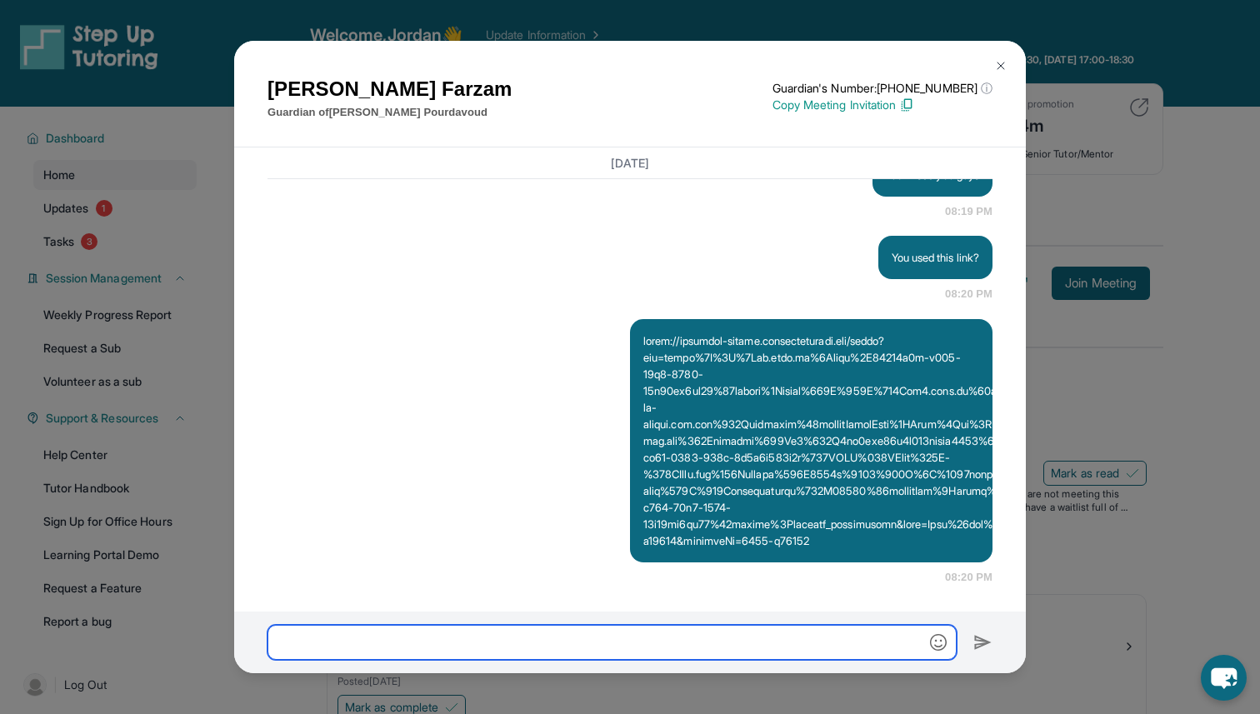
scroll to position [46283, 0]
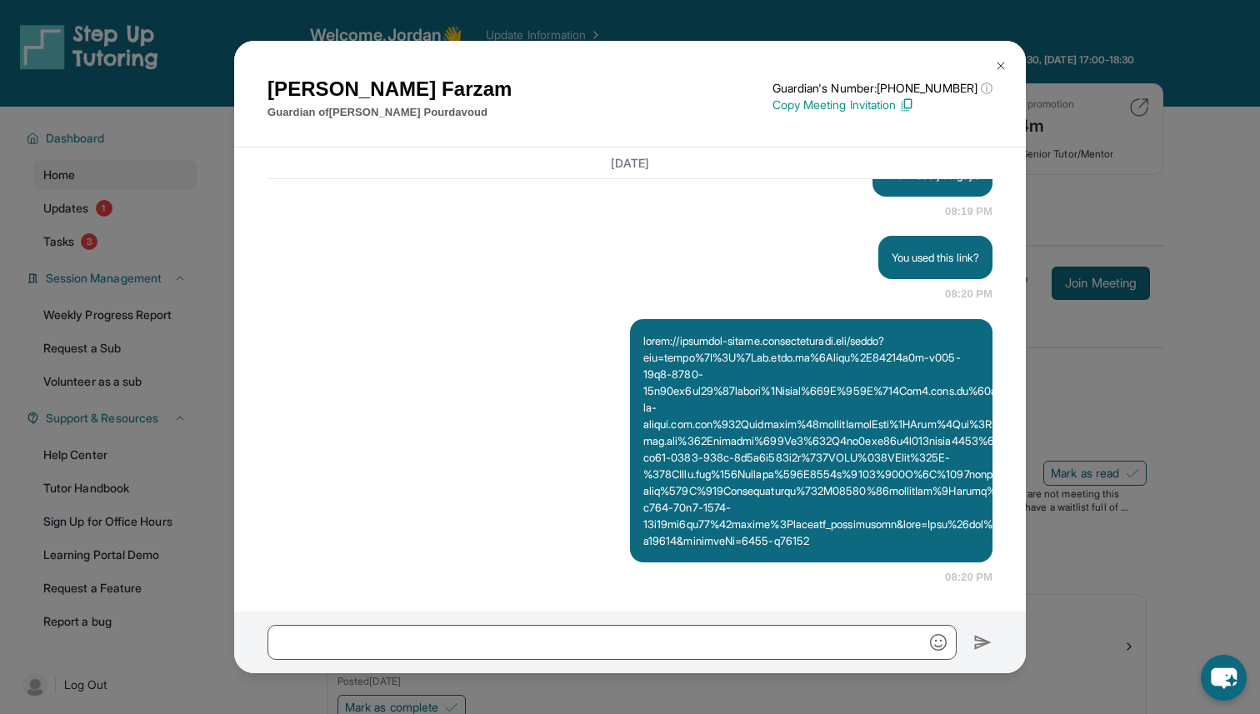
click at [1003, 59] on img at bounding box center [1000, 65] width 13 height 13
